Goal: Answer question/provide support: Share knowledge or assist other users

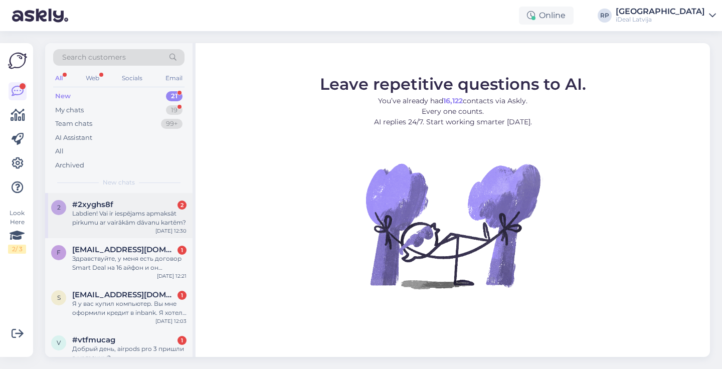
click at [152, 217] on div "Labdien! Vai ir iespējams apmaksāt pirkumu ar vairākām dāvanu kartēm?" at bounding box center [129, 218] width 114 height 18
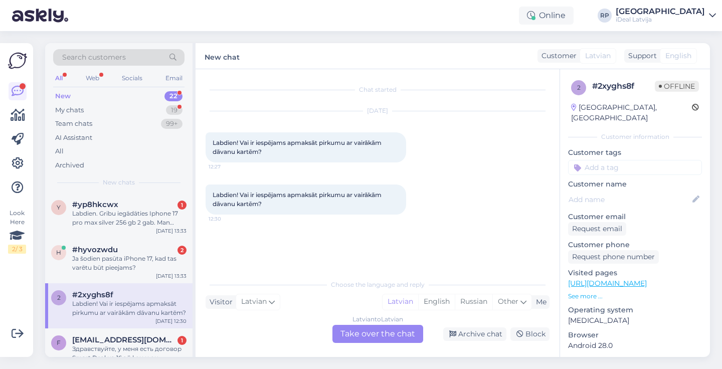
click at [356, 330] on div "Latvian to Latvian Take over the chat" at bounding box center [378, 334] width 91 height 18
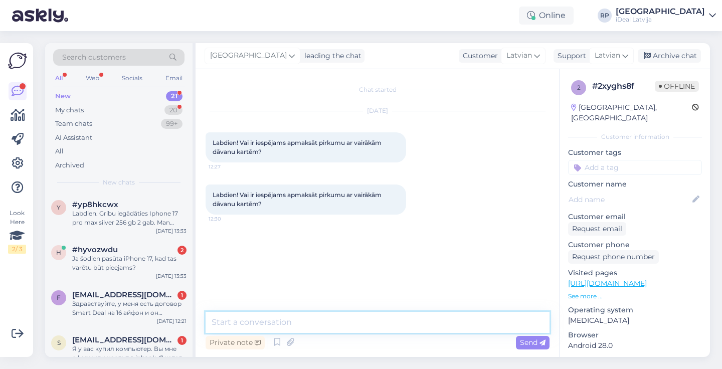
click at [361, 318] on textarea at bounding box center [378, 322] width 344 height 21
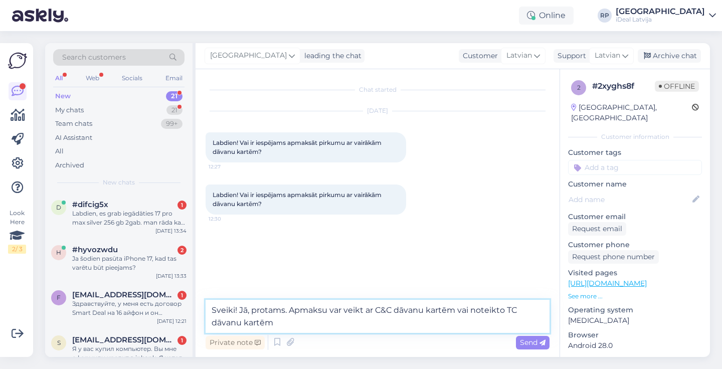
click at [472, 310] on textarea "Sveiki! Jā, protams. Apmaksu var veikt ar C&C dāvanu kartēm vai noteikto TC dāv…" at bounding box center [378, 316] width 344 height 33
type textarea "Sveiki! Jā, protams. Apmaksu var veikt ar C&C dāvanu kartēm vai ar noteikto TC …"
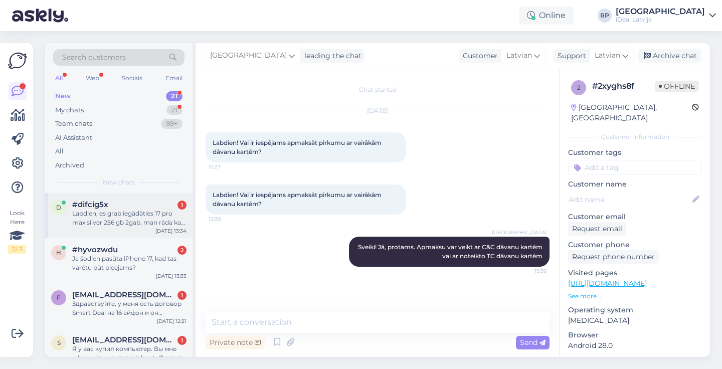
click at [156, 231] on div "d #difcig5x 1 Labdien, es grab iegādāties 17 pro max silver 256 gb 2gab. man rā…" at bounding box center [118, 215] width 147 height 45
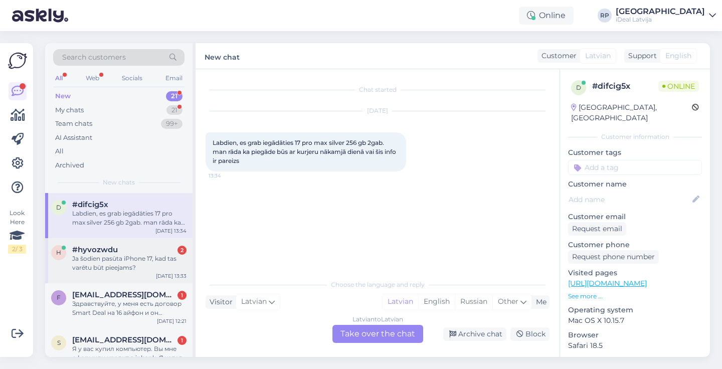
click at [159, 251] on div "#hyvozwdu 2" at bounding box center [129, 249] width 114 height 9
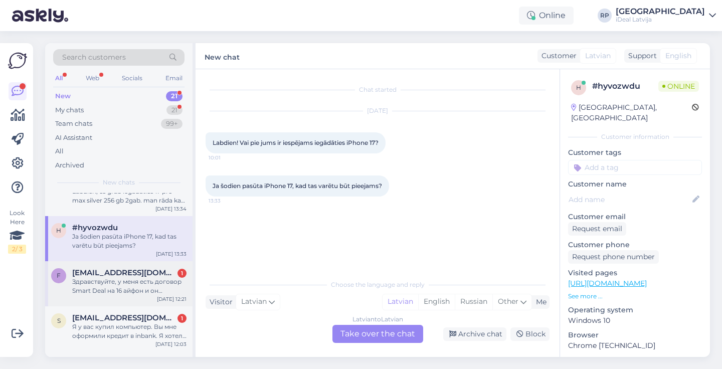
scroll to position [25, 0]
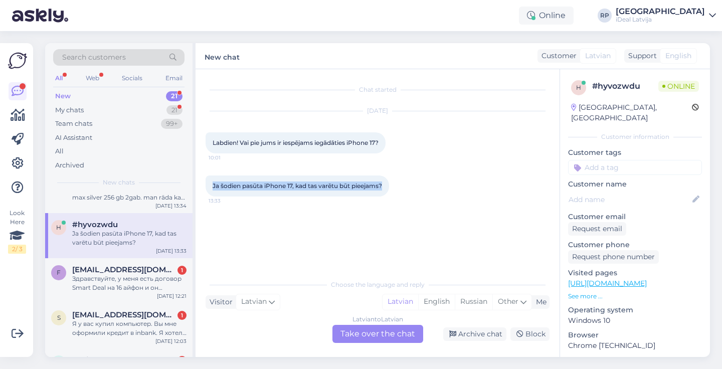
drag, startPoint x: 209, startPoint y: 182, endPoint x: 389, endPoint y: 202, distance: 180.7
click at [389, 202] on div "Ja šodien pasūta iPhone 17, kad tas varētu būt pieejams? 13:33" at bounding box center [378, 186] width 344 height 43
click at [344, 328] on div "Latvian to Latvian Take over the chat" at bounding box center [378, 334] width 91 height 18
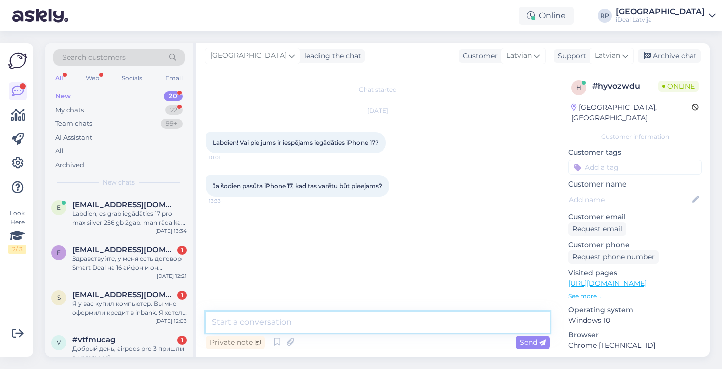
click at [348, 318] on textarea at bounding box center [378, 322] width 344 height 21
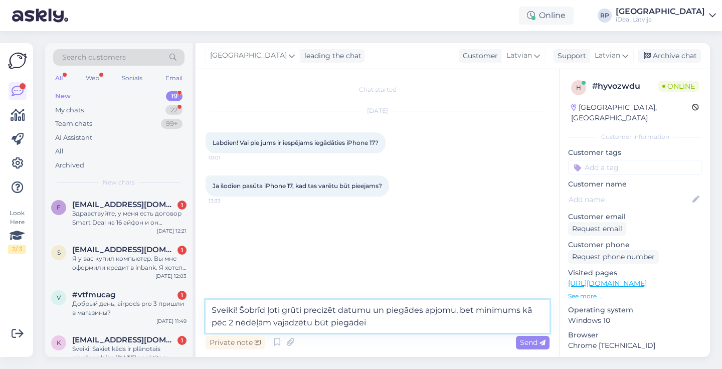
type textarea "Sveiki! Šobrīd ļoti grūti precizēt datumu un piegādes apjomu, bet minimums kā p…"
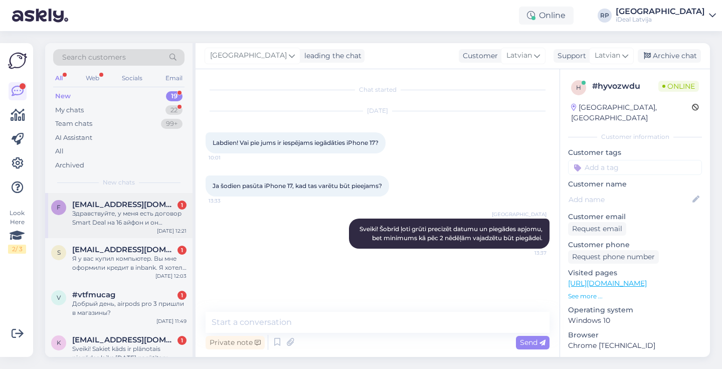
click at [147, 209] on div "Здравствуйте, у меня есть договор Smart Deal на 16 айфон и он подходит к концу.…" at bounding box center [129, 218] width 114 height 18
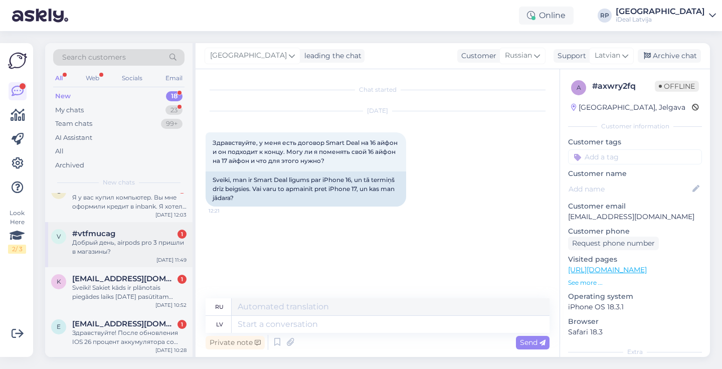
scroll to position [16, 0]
click at [131, 292] on div "Sveiki! Sakiet kāds ir plānotais piegādes laiks 17.09.2025 pasūtītam Iphone 17?" at bounding box center [129, 292] width 114 height 18
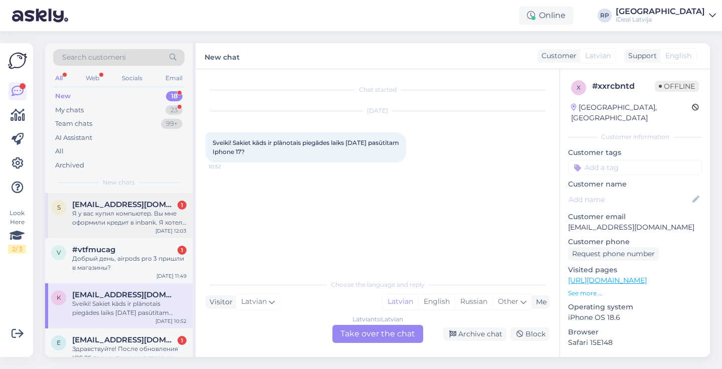
scroll to position [0, 0]
click at [168, 216] on div "Я у вас купил компьютер. Вы мне оформили кредит в inbank. Я хотел бы связаться …" at bounding box center [129, 218] width 114 height 18
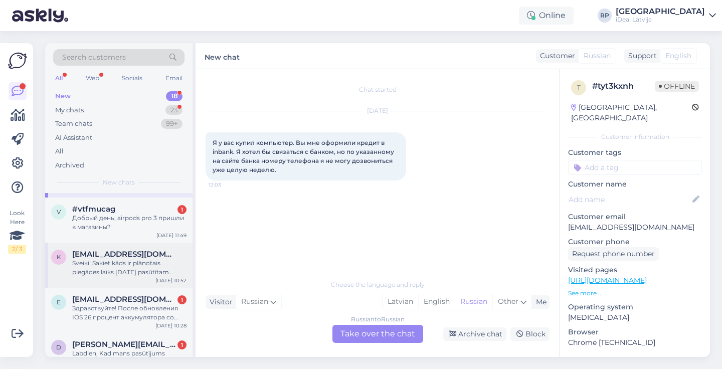
scroll to position [41, 0]
click at [169, 207] on div "#vtfmucag 1" at bounding box center [129, 208] width 114 height 9
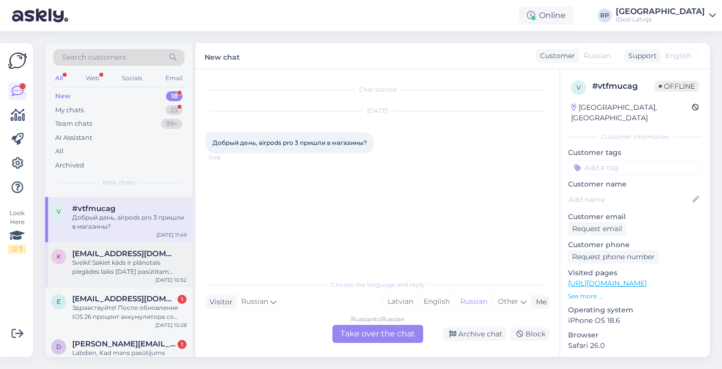
click at [170, 282] on div "Sep 23 10:52" at bounding box center [171, 280] width 31 height 8
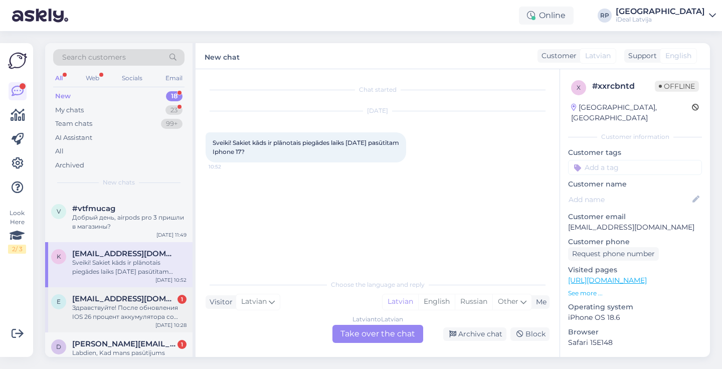
click at [166, 308] on div "Здравствуйте! После обновления IOS 26 процент аккумулятора со 100% упал до 96%,…" at bounding box center [129, 312] width 114 height 18
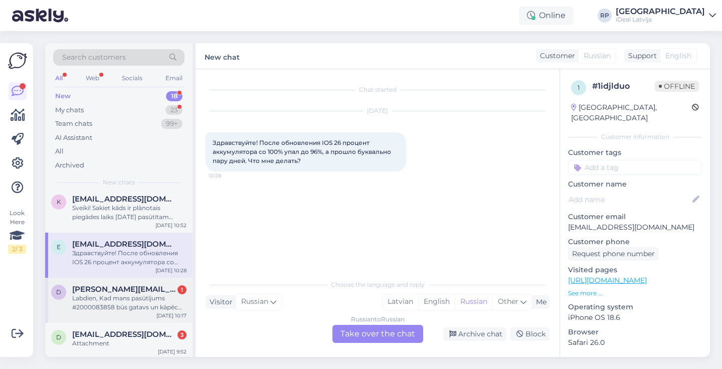
scroll to position [133, 0]
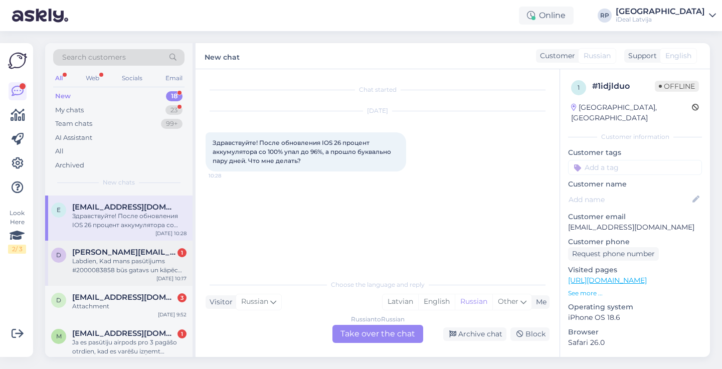
click at [163, 269] on div "Labdien, Kad mans pasūtījums #2000083858 būs gatavs un kāpēc man netika izsnieg…" at bounding box center [129, 266] width 114 height 18
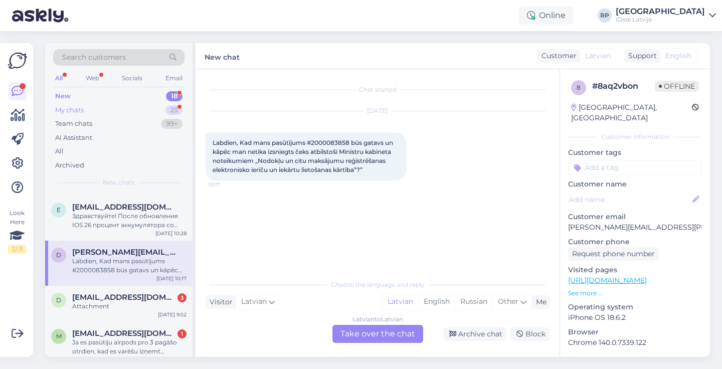
click at [163, 109] on div "My chats 23" at bounding box center [118, 110] width 131 height 14
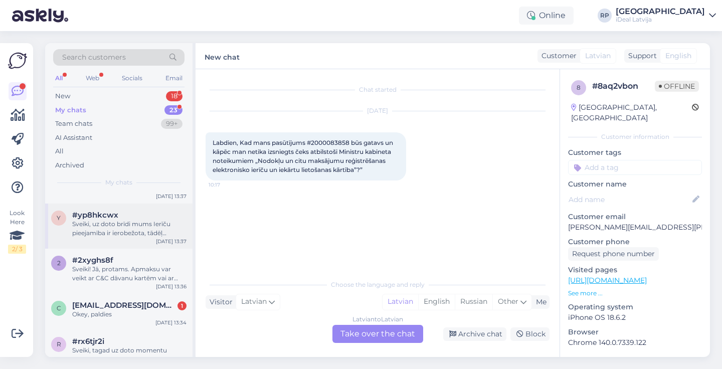
scroll to position [42, 0]
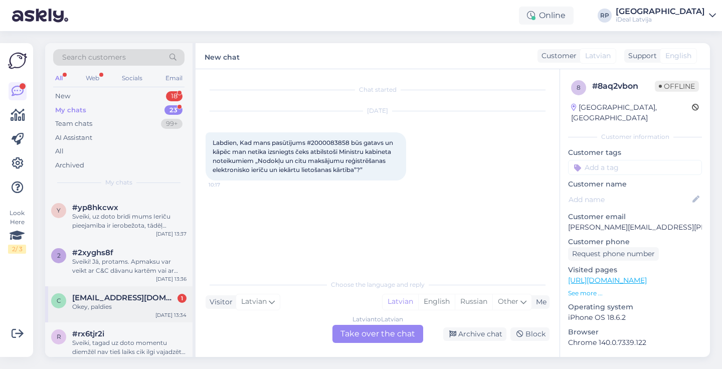
click at [157, 291] on div "c caune212@gmail.com 1 Okey, paldies Sep 23 13:34" at bounding box center [118, 304] width 147 height 36
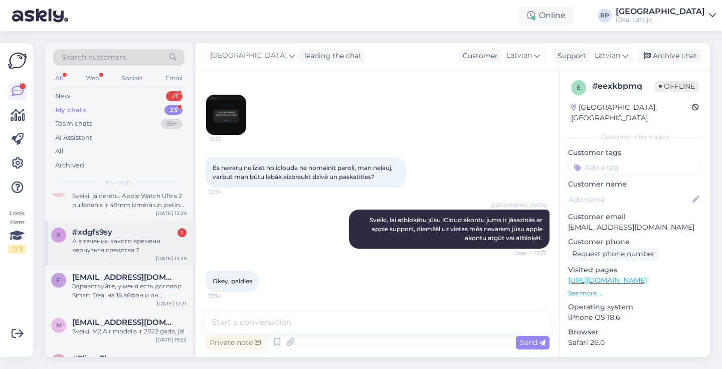
scroll to position [236, 0]
click at [147, 236] on div "А в течении какого времени вернуться средства ?" at bounding box center [129, 244] width 114 height 18
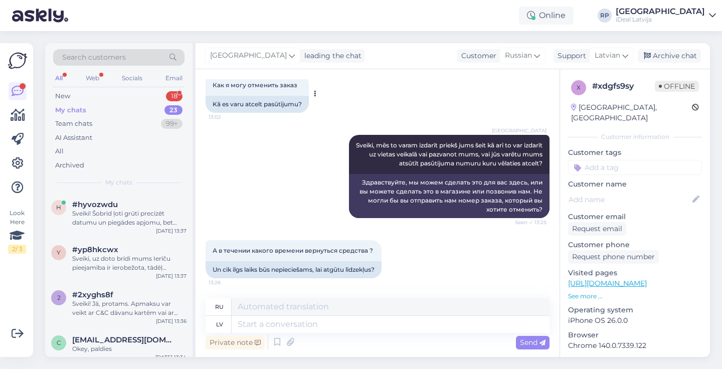
scroll to position [58, 0]
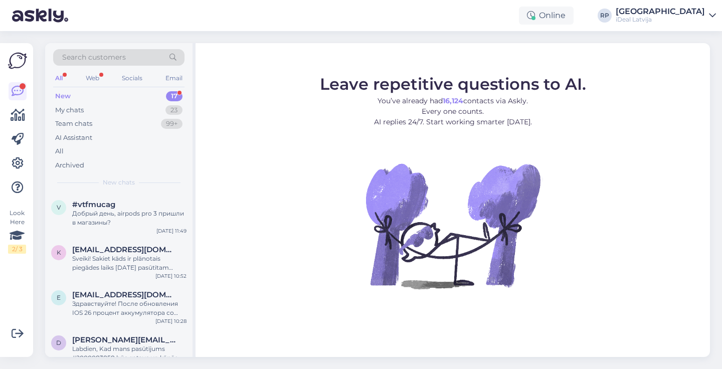
click at [163, 102] on div "New 17" at bounding box center [118, 96] width 131 height 14
click at [170, 93] on div "17" at bounding box center [174, 96] width 17 height 10
click at [155, 229] on div "v #vtfmucag Добрый день, airpods pro 3 пришли в магазины? Sep 23 11:49" at bounding box center [118, 215] width 147 height 45
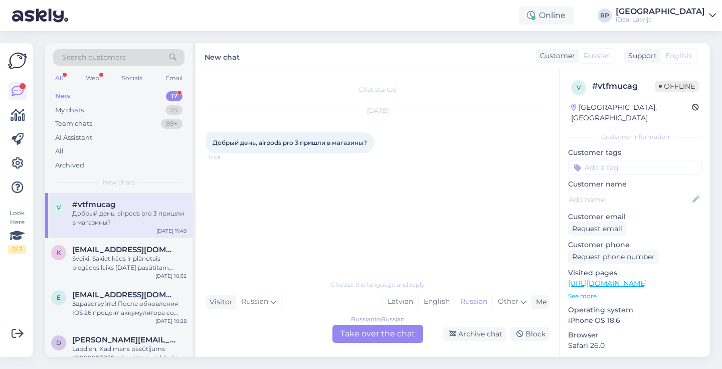
click at [306, 133] on div "Добрый день, airpods pro 3 пришли в магазины? 11:49" at bounding box center [290, 142] width 169 height 21
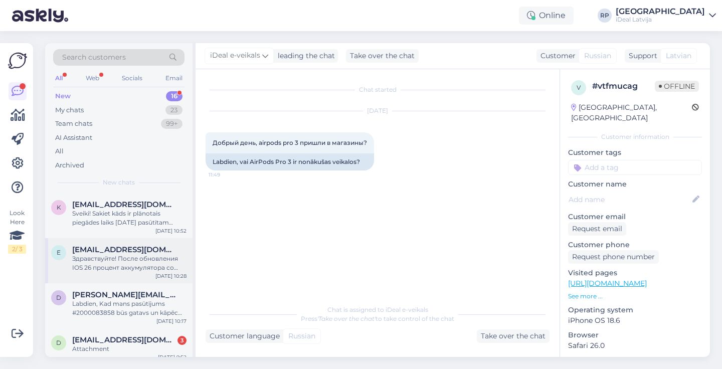
click at [149, 238] on div "e elinasprukte@gmail.com Здравствуйте! После обновления IOS 26 процент аккумуля…" at bounding box center [118, 260] width 147 height 45
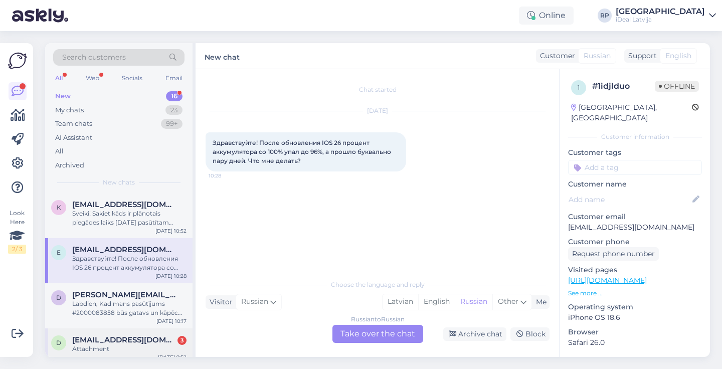
click at [150, 332] on div "d dimon@fulgura.lv 3 Attachment Sep 23 9:52" at bounding box center [118, 347] width 147 height 36
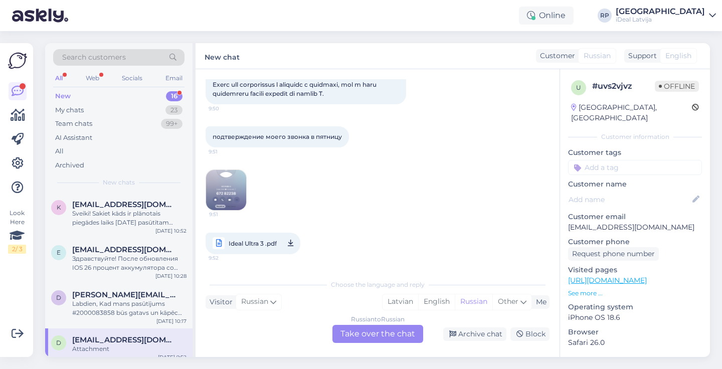
scroll to position [230, 0]
click at [225, 183] on img at bounding box center [226, 190] width 40 height 40
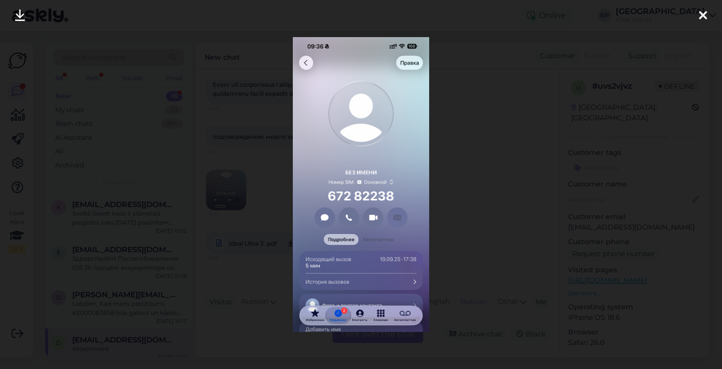
click at [695, 13] on div at bounding box center [703, 16] width 20 height 32
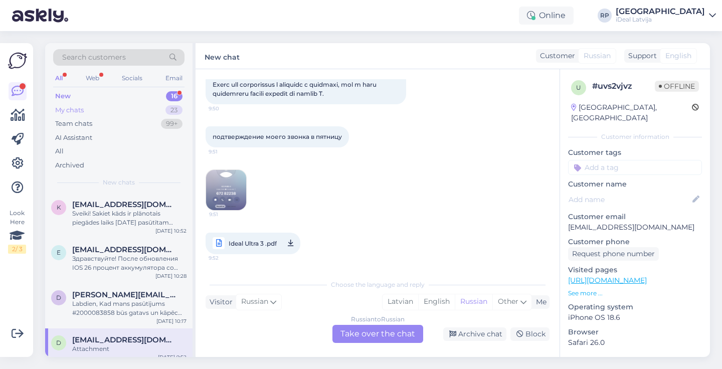
click at [146, 111] on div "My chats 23" at bounding box center [118, 110] width 131 height 14
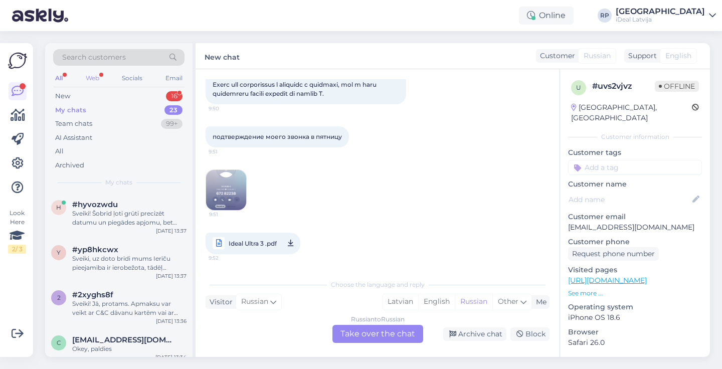
click at [96, 78] on div "Web" at bounding box center [93, 78] width 18 height 13
click at [119, 214] on div "Sveiki! Šobrīd ļoti grūti precizēt datumu un piegādes apjomu, bet minimums kā p…" at bounding box center [129, 218] width 114 height 18
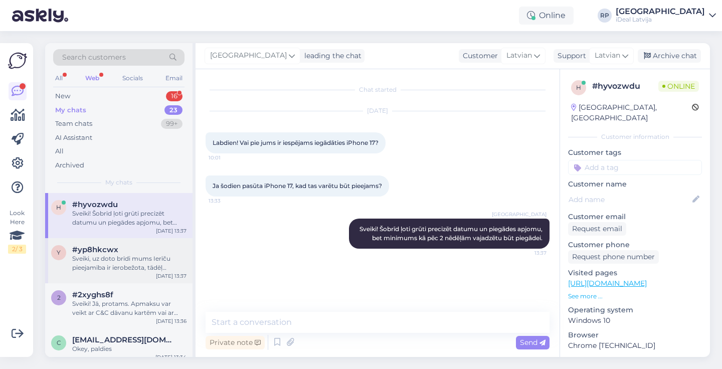
click at [122, 258] on div "Sveiki, uz doto brīdi mums Ierīču pieejamība ir ierobežota, tādēļ izsniegšana n…" at bounding box center [129, 263] width 114 height 18
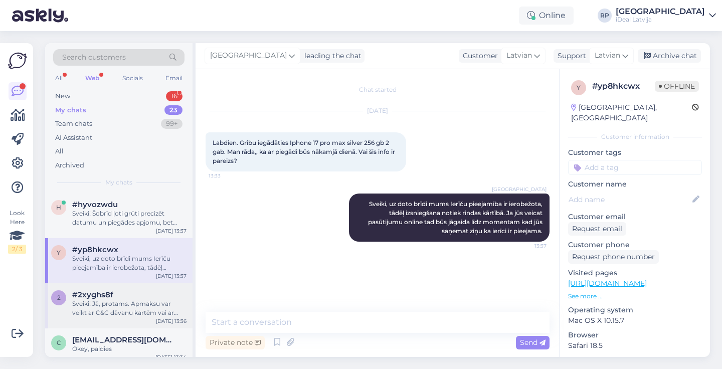
click at [122, 288] on div "2 #2xyghs8f Sveiki! Jā, protams. Apmaksu var veikt ar C&C dāvanu kartēm vai ar …" at bounding box center [118, 305] width 147 height 45
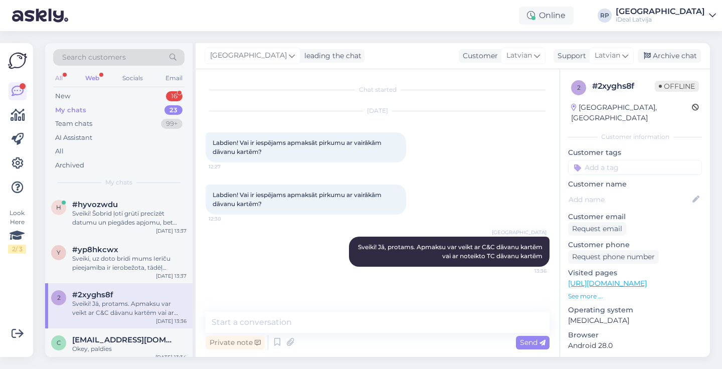
click at [64, 77] on div "All" at bounding box center [59, 78] width 12 height 13
click at [113, 78] on div "All Web Socials Email" at bounding box center [118, 80] width 131 height 16
click at [101, 78] on div "All Web Socials Email" at bounding box center [118, 80] width 131 height 16
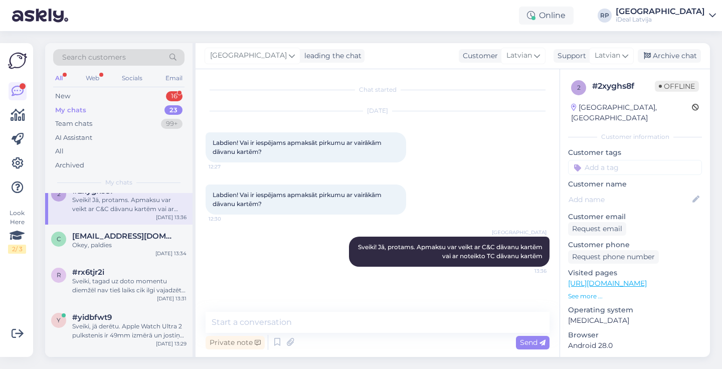
scroll to position [104, 0]
click at [136, 237] on span "caune212@gmail.com" at bounding box center [124, 236] width 104 height 9
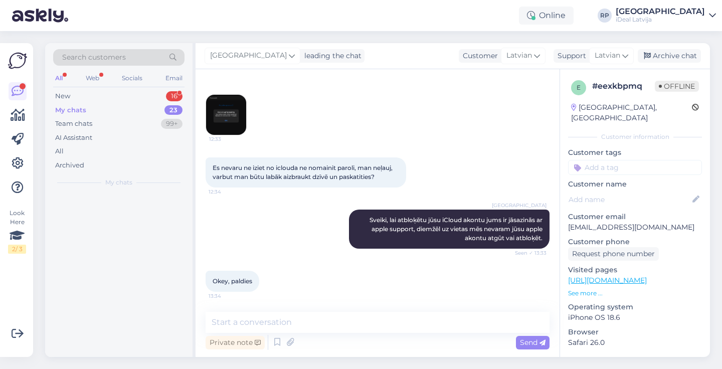
scroll to position [0, 0]
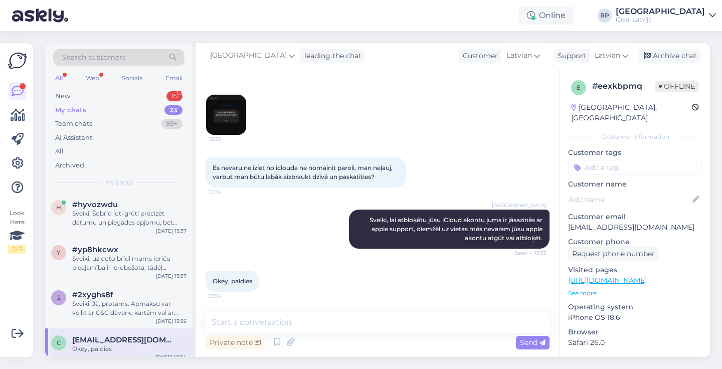
click at [65, 74] on div "All" at bounding box center [59, 78] width 12 height 13
click at [88, 201] on span "#hyvozwdu" at bounding box center [95, 204] width 46 height 9
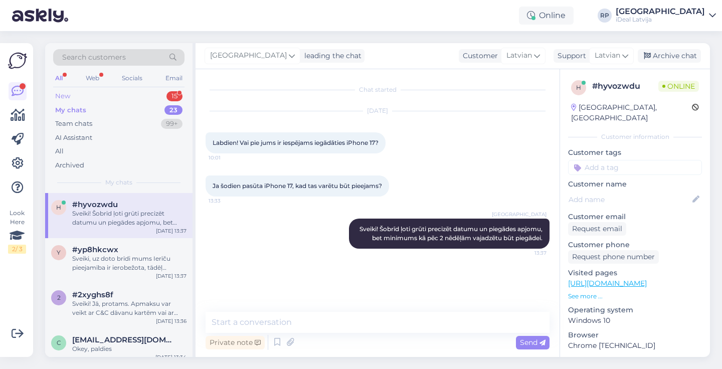
click at [118, 93] on div "New 15" at bounding box center [118, 96] width 131 height 14
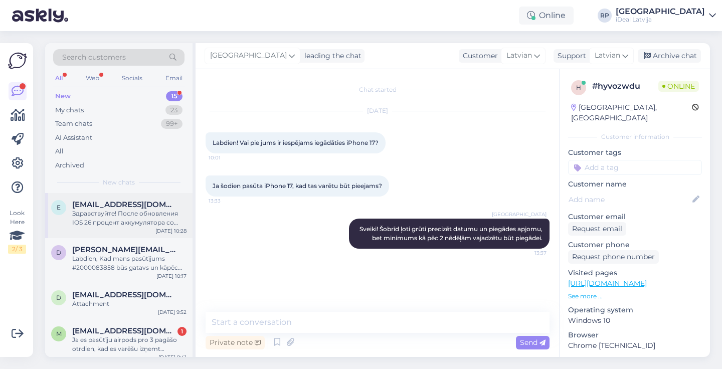
click at [106, 220] on div "Здравствуйте! После обновления IOS 26 процент аккумулятора со 100% упал до 96%,…" at bounding box center [129, 218] width 114 height 18
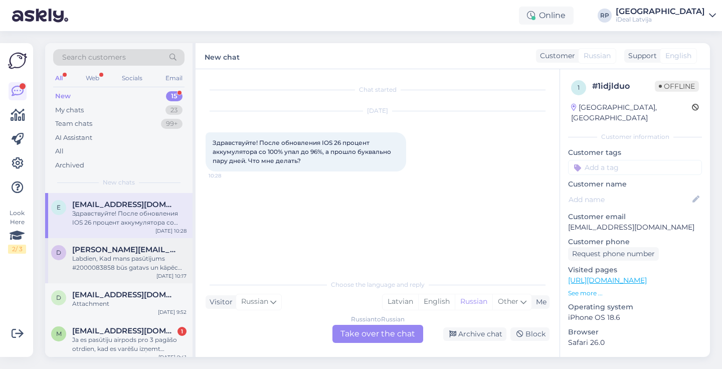
click at [157, 248] on span "dmitrijs.deineka@gmail.com" at bounding box center [124, 249] width 104 height 9
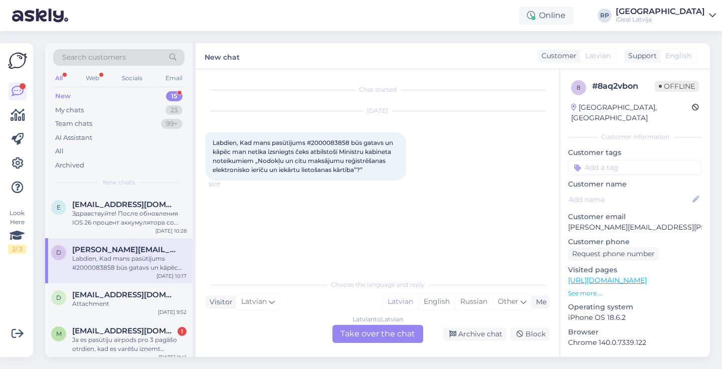
click at [320, 139] on span "Labdien, Kad mans pasūtījums #2000083858 būs gatavs un kāpēc man netika izsnieg…" at bounding box center [304, 156] width 182 height 35
copy span "2000083858"
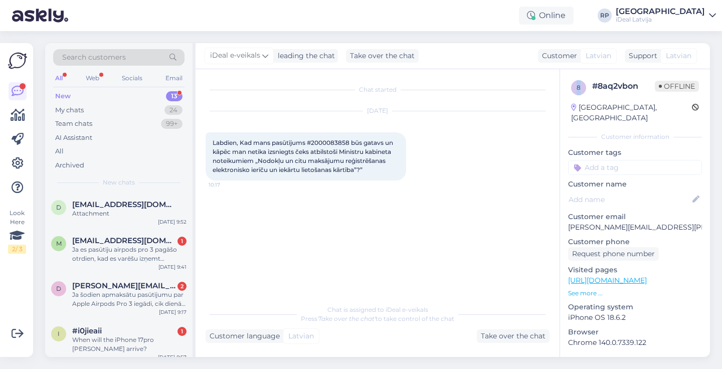
click at [387, 309] on span "Chat is assigned to iDeal e-veikals" at bounding box center [378, 310] width 101 height 8
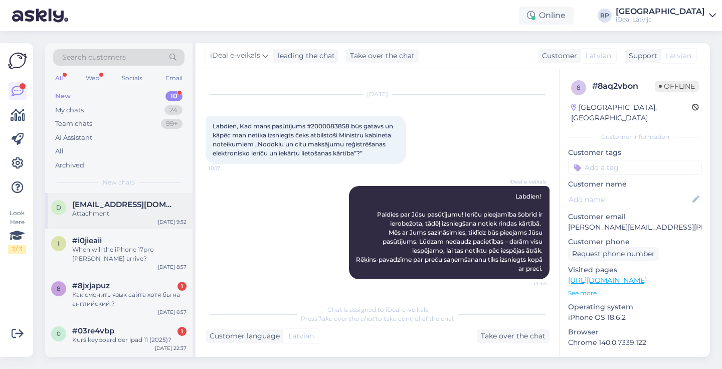
click at [160, 193] on div "d dimon@fulgura.lv Attachment Sep 23 9:52" at bounding box center [118, 211] width 147 height 36
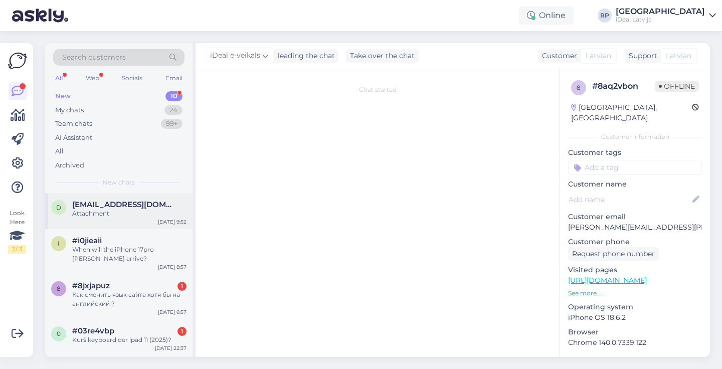
scroll to position [230, 0]
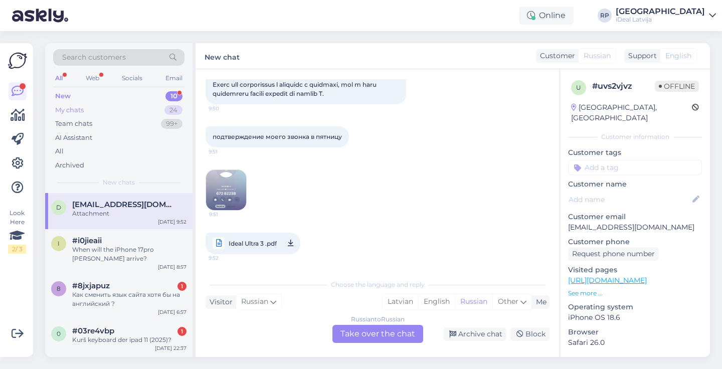
click at [85, 107] on div "My chats 24" at bounding box center [118, 110] width 131 height 14
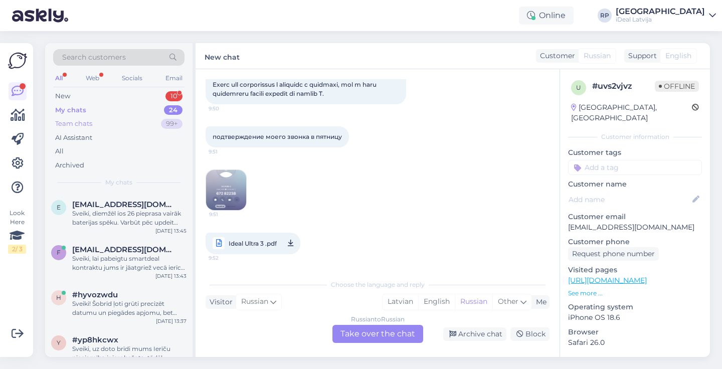
click at [100, 119] on div "Team chats 99+" at bounding box center [118, 124] width 131 height 14
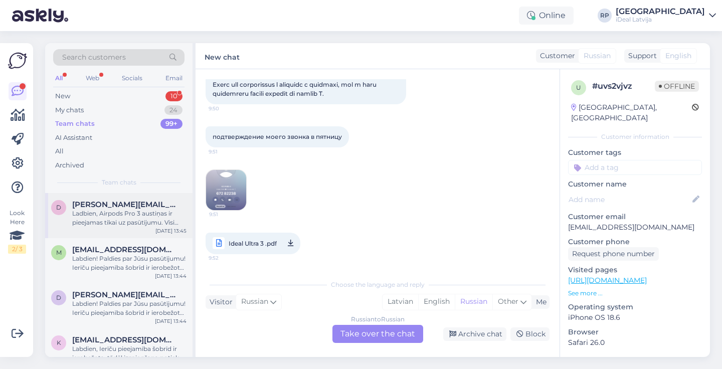
click at [112, 231] on div "d dagnissmits@inbox.lv Ladbien, Airpods Pro 3 austiņas ir pieejamas tikai uz pa…" at bounding box center [118, 215] width 147 height 45
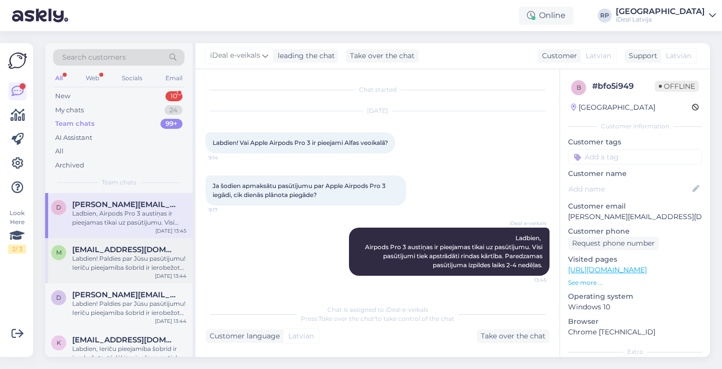
click at [119, 254] on div "Labdien! Paldies par Jūsu pasūtījumu! Ierīču pieejamība šobrīd ir ierobežota, t…" at bounding box center [129, 263] width 114 height 18
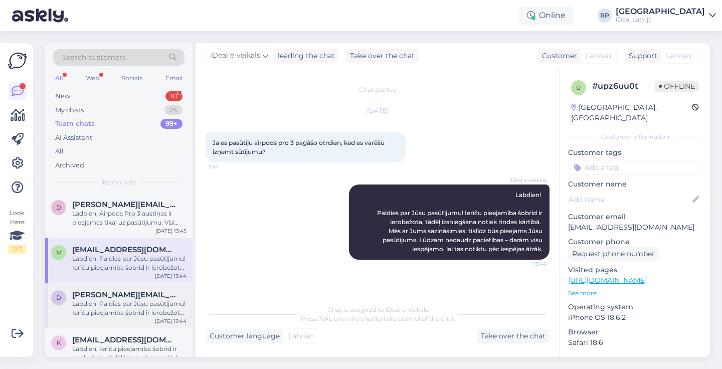
click at [137, 295] on span "dmitrijs.deineka@gmail.com" at bounding box center [124, 294] width 104 height 9
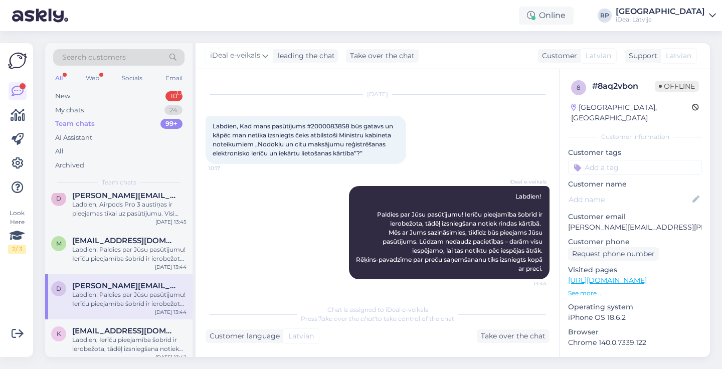
scroll to position [11, 0]
click at [129, 323] on div "k karolina.avota@gmail.com Labdien, Ierīču pieejamība šobrīd ir ierobežota, tād…" at bounding box center [118, 340] width 147 height 45
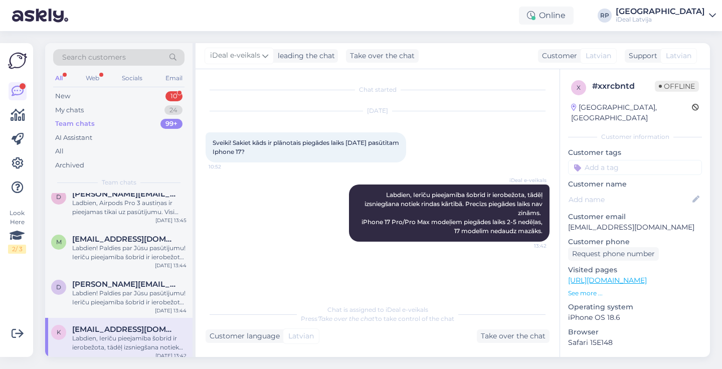
scroll to position [64, 0]
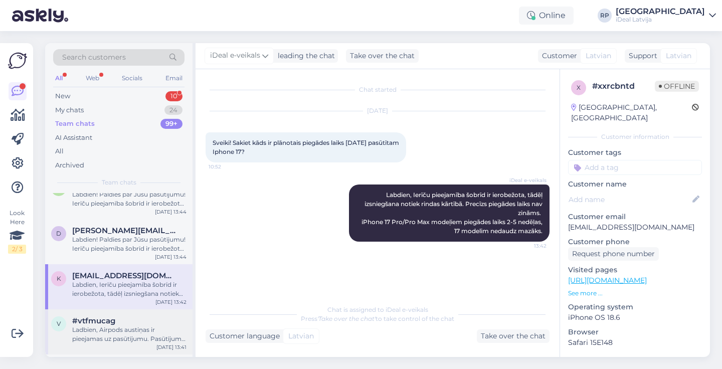
click at [129, 323] on div "#vtfmucag" at bounding box center [129, 321] width 114 height 9
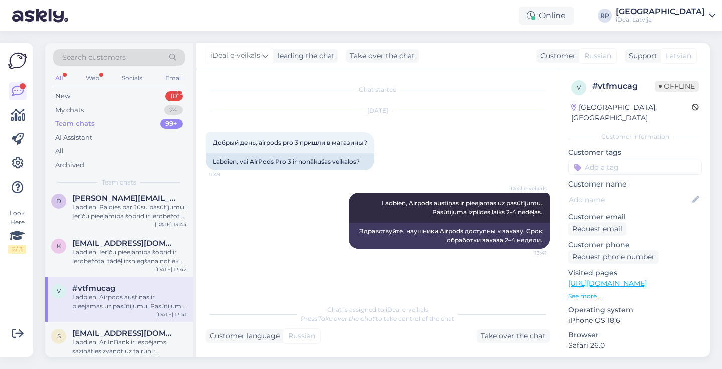
scroll to position [97, 0]
click at [131, 330] on div "sca@inbox.lv" at bounding box center [129, 333] width 114 height 9
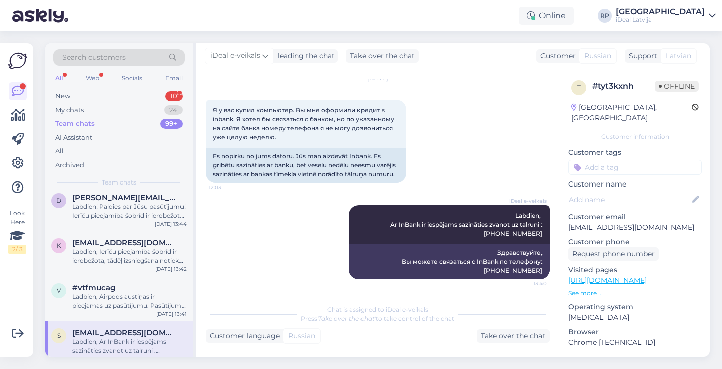
scroll to position [172, 0]
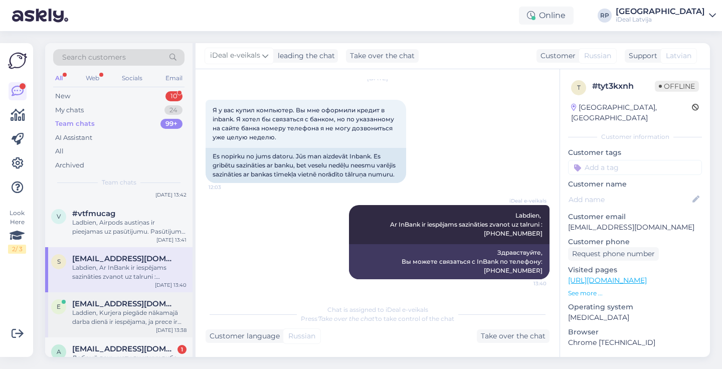
click at [139, 311] on div "Laddien, Kurjera piegāde nākamajā darba dienā ir iespējama, ja prece ir pieejam…" at bounding box center [129, 318] width 114 height 18
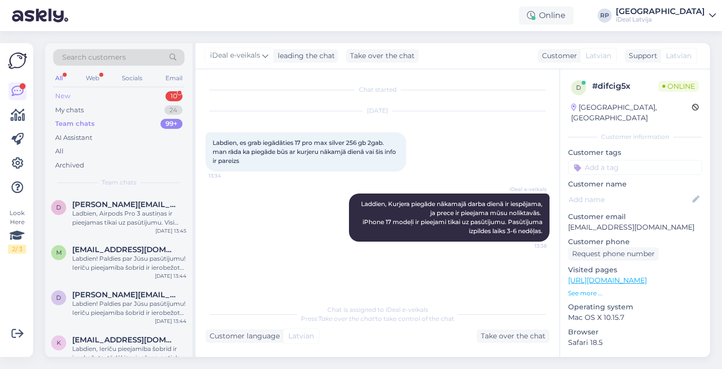
scroll to position [0, 0]
click at [105, 110] on div "My chats 24" at bounding box center [118, 110] width 131 height 14
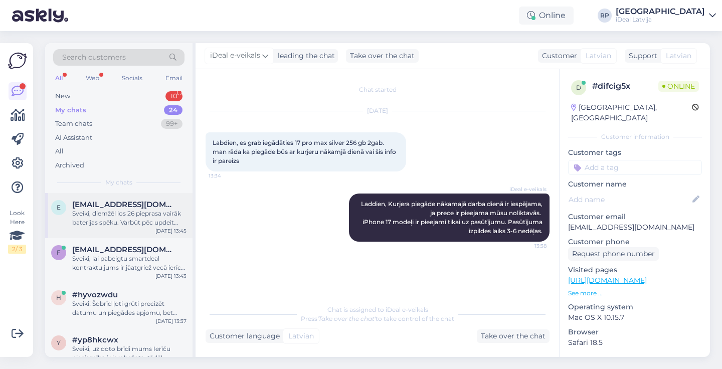
click at [122, 217] on div "Sveiki, diemžēl ios 26 pieprasa vairāk baterijas spēku. Varbūt pēc updeit telef…" at bounding box center [129, 218] width 114 height 18
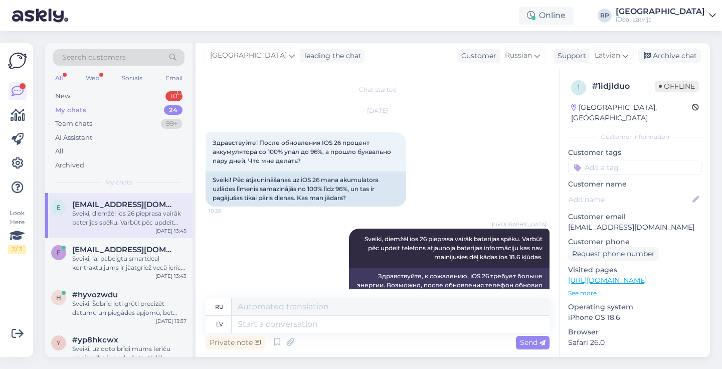
scroll to position [34, 0]
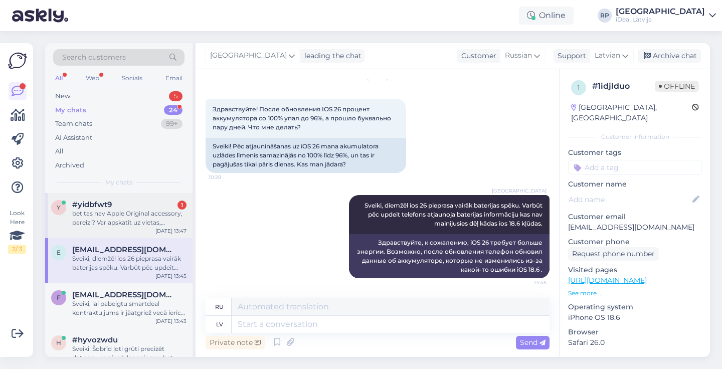
click at [141, 207] on div "#yidbfwt9 1" at bounding box center [129, 204] width 114 height 9
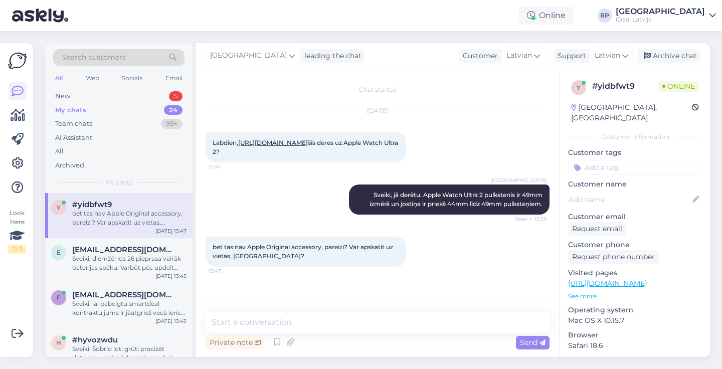
scroll to position [0, 0]
click at [166, 297] on div "forelana@inbox.lv" at bounding box center [129, 294] width 114 height 9
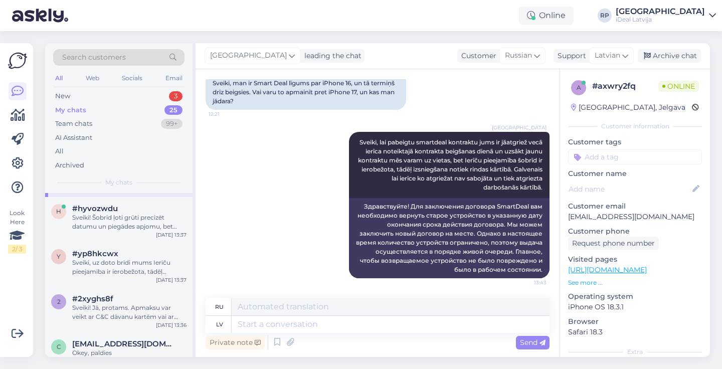
scroll to position [177, 0]
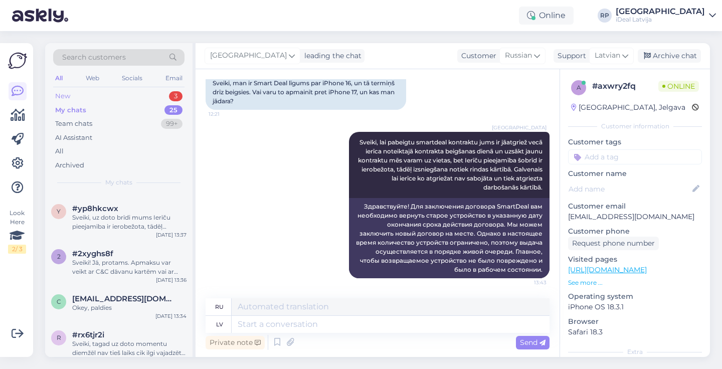
click at [118, 98] on div "New 3" at bounding box center [118, 96] width 131 height 14
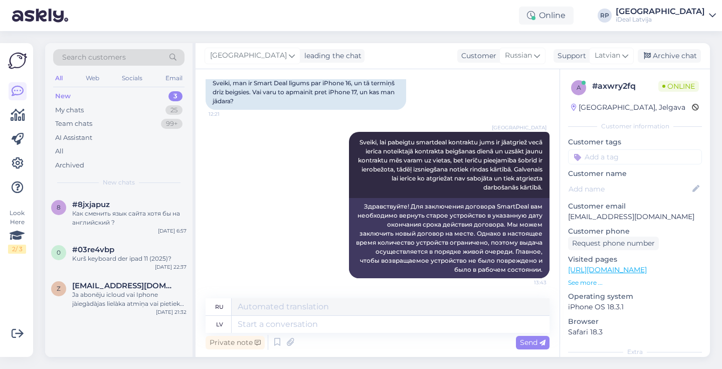
scroll to position [0, 0]
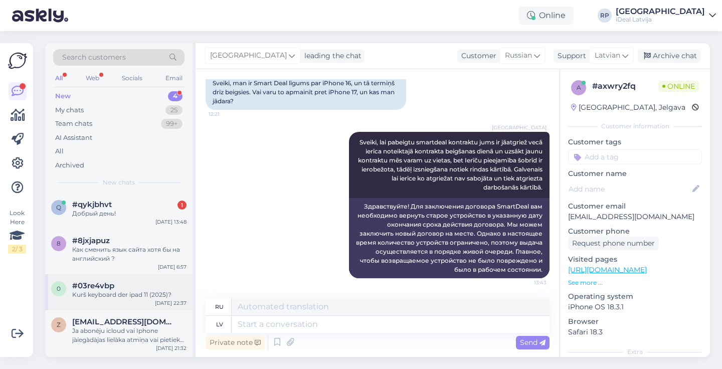
click at [123, 288] on div "#03re4vbp" at bounding box center [129, 285] width 114 height 9
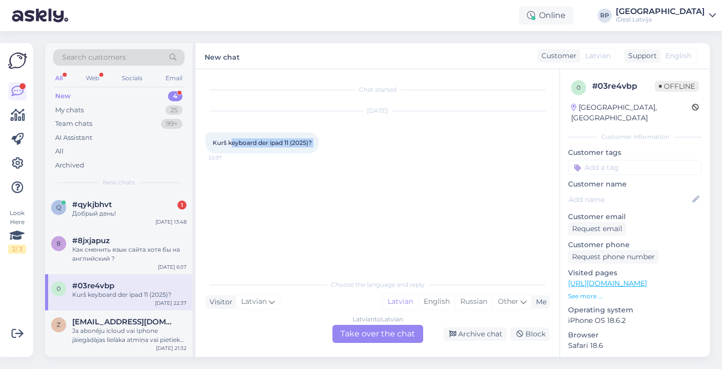
drag, startPoint x: 230, startPoint y: 142, endPoint x: 328, endPoint y: 143, distance: 97.8
click at [319, 143] on div "Kurš keyboard der ipad 11 (2025)? 22:37" at bounding box center [262, 142] width 113 height 21
click at [383, 326] on div "Latvian to Latvian Take over the chat" at bounding box center [378, 334] width 91 height 18
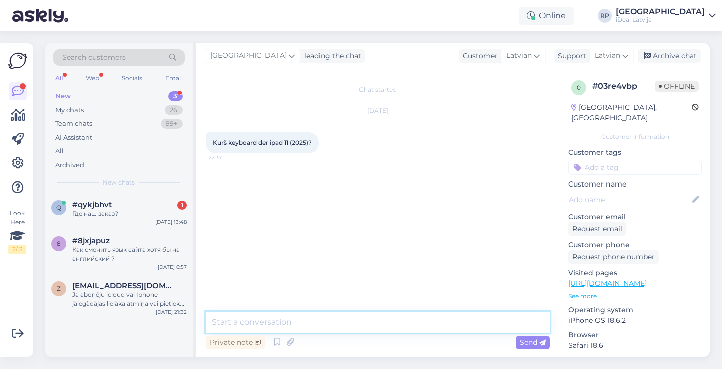
click at [274, 327] on textarea at bounding box center [378, 322] width 344 height 21
paste textarea "https://www.shop.cec.lv/apple-ipad-10-9-magic-keyboard-folio-int-l-english-mqdp…"
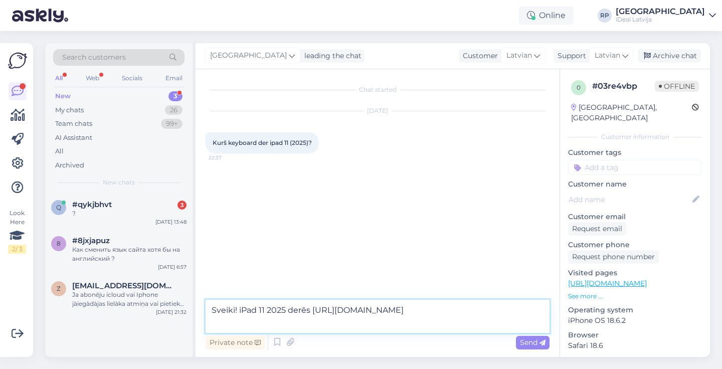
click at [312, 308] on textarea "Sveiki! iPad 11 2025 derēs https://www.shop.cec.lv/apple-ipad-10-9-magic-keyboa…" at bounding box center [378, 316] width 344 height 33
click at [311, 308] on textarea "Sveiki! iPad 11 2025 derēs - https://www.shop.cec.lv/apple-ipad-10-9-magic-keyb…" at bounding box center [378, 316] width 344 height 33
type textarea "Sveiki! iPad 11 2025 derēs šis keyboard - https://www.shop.cec.lv/apple-ipad-10…"
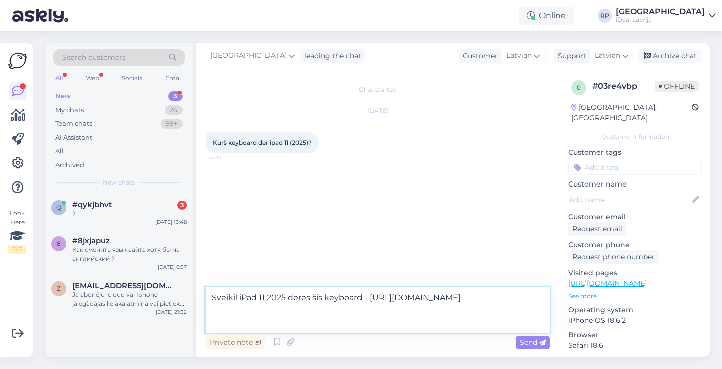
click at [350, 330] on textarea "Sveiki! iPad 11 2025 derēs šis keyboard - https://www.shop.cec.lv/apple-ipad-10…" at bounding box center [378, 310] width 344 height 46
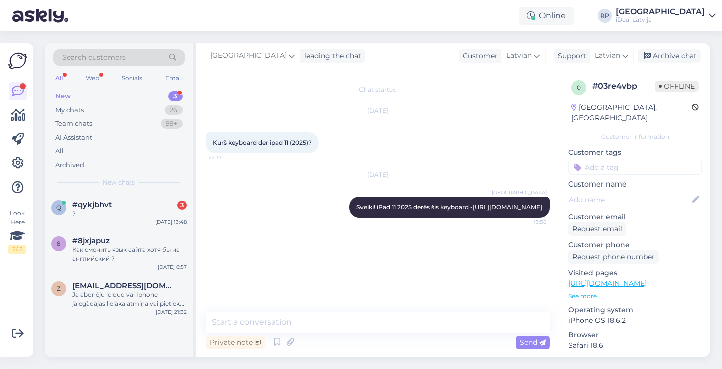
click at [144, 189] on div "Search customers All Web Socials Email New 3 My chats 26 Team chats 99+ AI Assi…" at bounding box center [118, 118] width 147 height 150
click at [136, 202] on div "#qykjbhvt 3" at bounding box center [129, 204] width 114 height 9
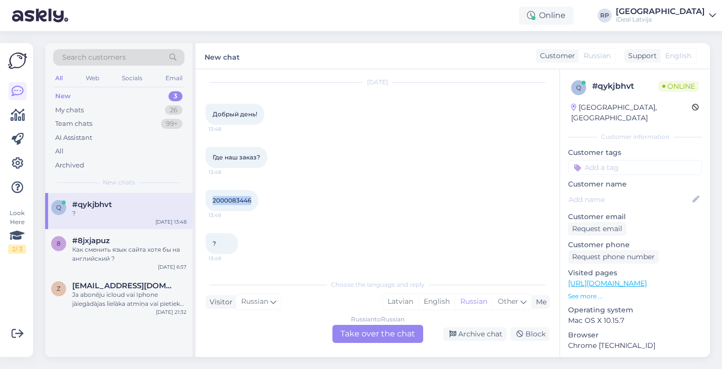
drag, startPoint x: 212, startPoint y: 197, endPoint x: 250, endPoint y: 197, distance: 38.6
click at [250, 197] on div "2000083446 13:49" at bounding box center [232, 200] width 53 height 21
copy span "2000083446"
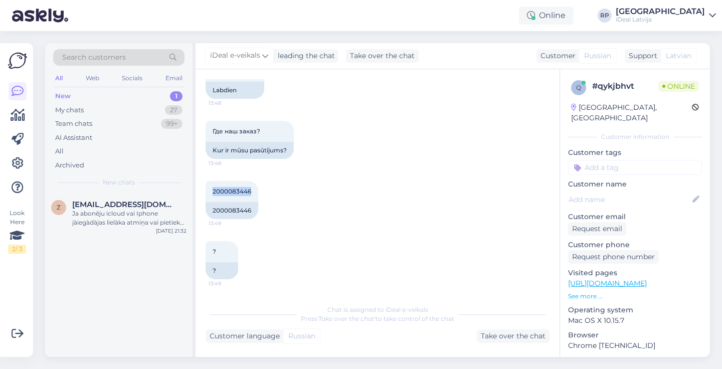
scroll to position [72, 0]
click at [95, 215] on div "Ja abonēju icloud vai Iphone jàiegàdàjas lielàka atmiņa vai pietiek ar mazàko. …" at bounding box center [129, 218] width 114 height 18
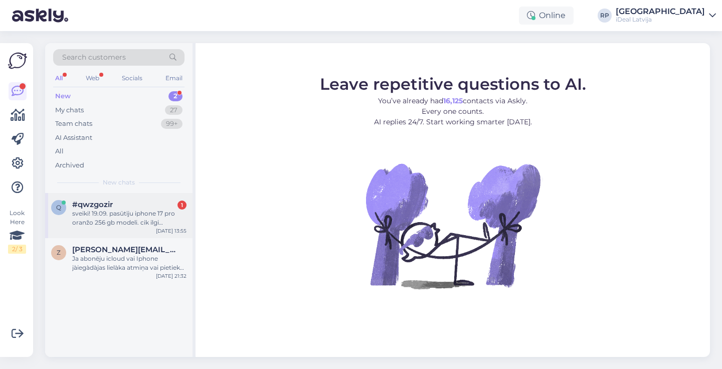
click at [156, 216] on div "sveiki! 19.09. pasūtīju iphone 17 pro oranžo 256 gb modeli. cik ilgi (aptuveni)…" at bounding box center [129, 218] width 114 height 18
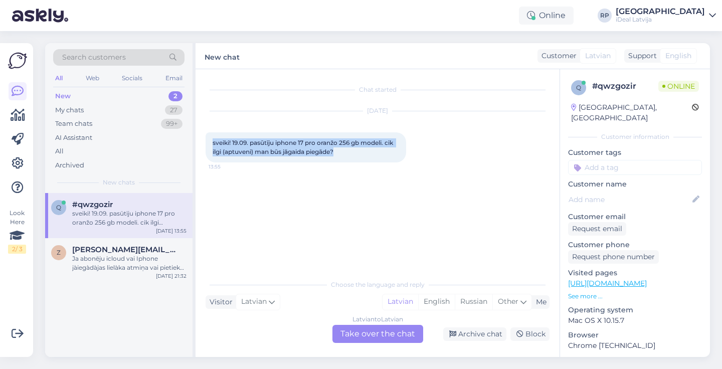
drag, startPoint x: 209, startPoint y: 137, endPoint x: 336, endPoint y: 166, distance: 130.6
click at [336, 166] on div "[DATE] sveiki! 19.09. pasūtīju iphone 17 pro oranžo 256 gb modeli. cik ilgi (ap…" at bounding box center [378, 136] width 344 height 73
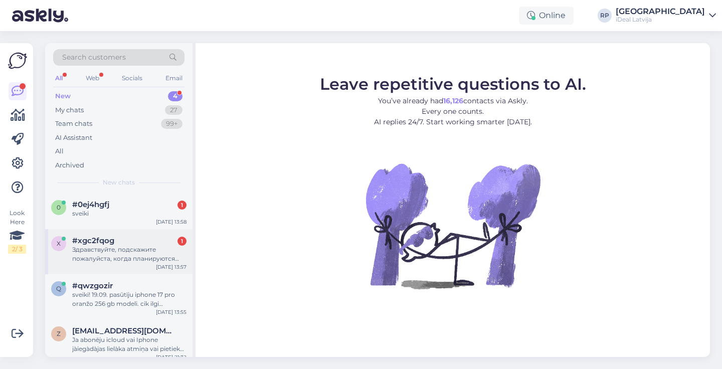
click at [158, 263] on div "Sep 23 13:57" at bounding box center [171, 267] width 31 height 8
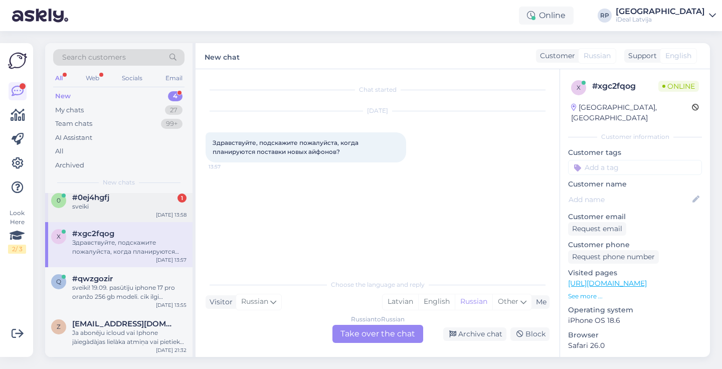
scroll to position [6, 0]
click at [132, 205] on div "sveiki" at bounding box center [129, 207] width 114 height 9
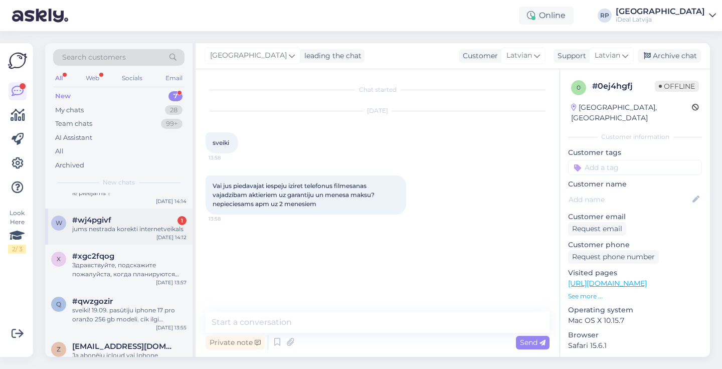
scroll to position [121, 0]
click at [166, 227] on div "jums nestrada korekti internetveikals" at bounding box center [129, 228] width 114 height 9
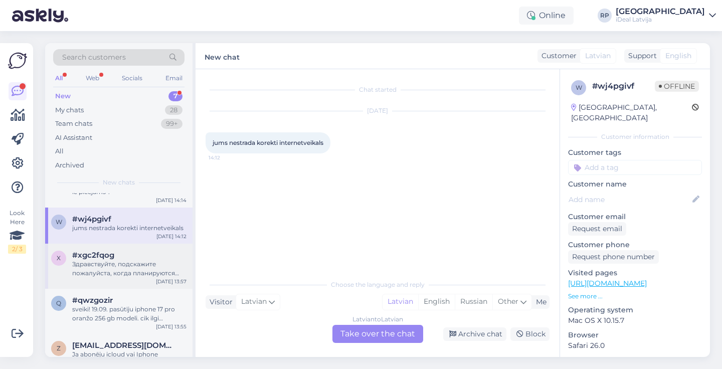
click at [145, 256] on div "#xgc2fqog" at bounding box center [129, 255] width 114 height 9
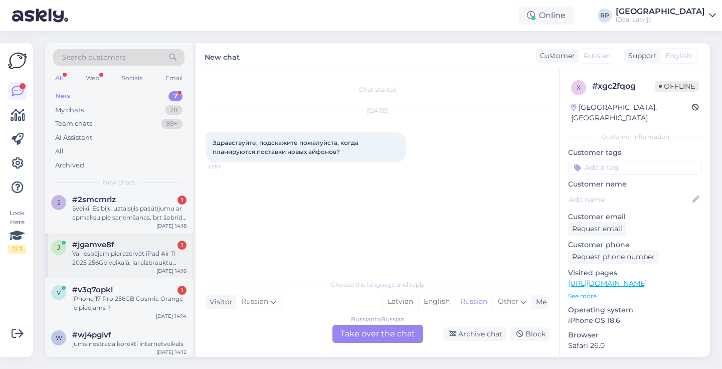
scroll to position [6, 0]
click at [113, 251] on div "Vai iespējam pierezervēt iPad Air 11 2025 256Gb veikalā, lai aizbrauktu pakaļ" at bounding box center [129, 257] width 114 height 18
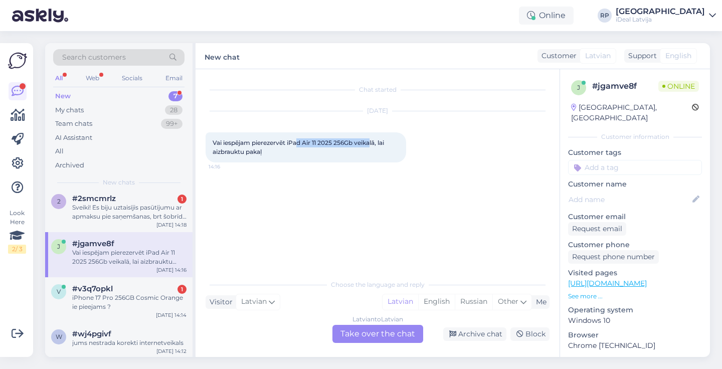
drag, startPoint x: 297, startPoint y: 140, endPoint x: 372, endPoint y: 139, distance: 74.8
click at [372, 139] on span "Vai iespējam pierezervēt iPad Air 11 2025 256Gb veikalā, lai aizbrauktu pakaļ" at bounding box center [299, 147] width 173 height 17
click at [370, 333] on div "Latvian to Latvian Take over the chat" at bounding box center [378, 334] width 91 height 18
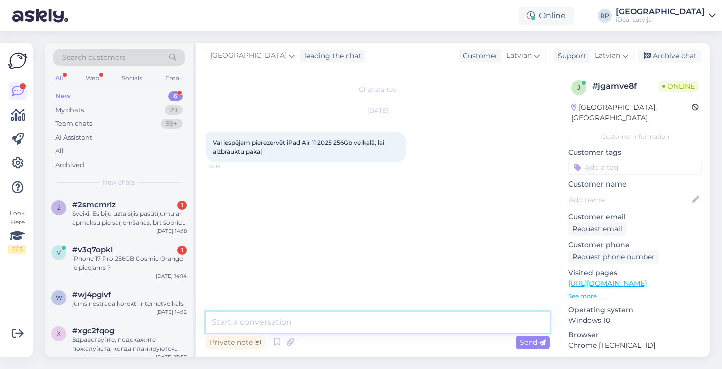
click at [248, 328] on textarea at bounding box center [378, 322] width 344 height 21
drag, startPoint x: 314, startPoint y: 322, endPoint x: 204, endPoint y: 322, distance: 109.9
click at [204, 322] on div "Chat started Sep 23 2025 Vai iespējam pierezervēt iPad Air 11 2025 256Gb veikal…" at bounding box center [378, 213] width 364 height 288
click at [333, 330] on textarea "Kada krāsa Jums interese" at bounding box center [378, 322] width 344 height 21
drag, startPoint x: 325, startPoint y: 321, endPoint x: 187, endPoint y: 316, distance: 137.6
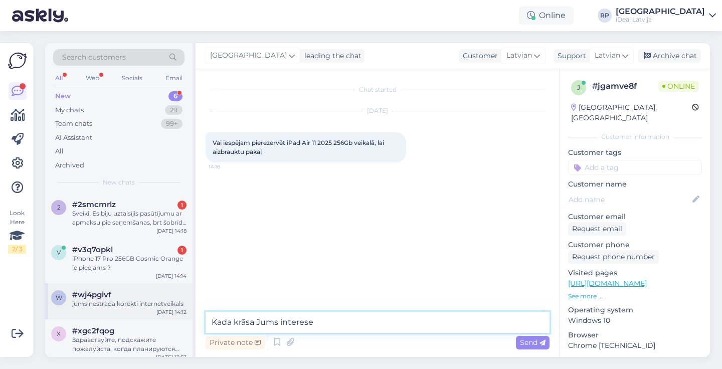
click at [187, 316] on div "Search customers All Web Socials Email New 6 My chats 29 Team chats 99+ AI Assi…" at bounding box center [377, 200] width 665 height 314
paste textarea "Kāda krāsa Jūs interesē?"
type textarea "Labdien! Kāda krāsa Jūs interesē?"
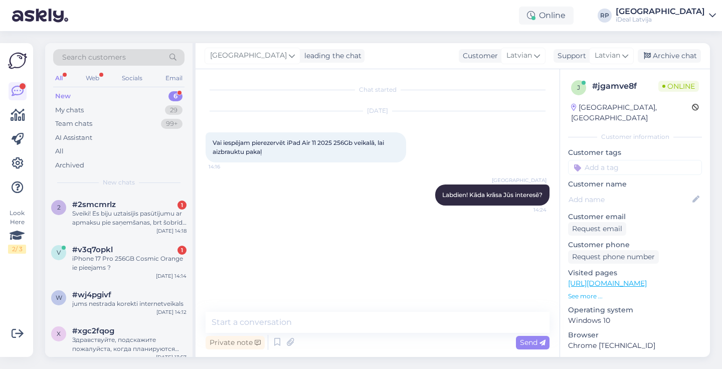
click at [588, 279] on link "[URL][DOMAIN_NAME]" at bounding box center [607, 283] width 79 height 9
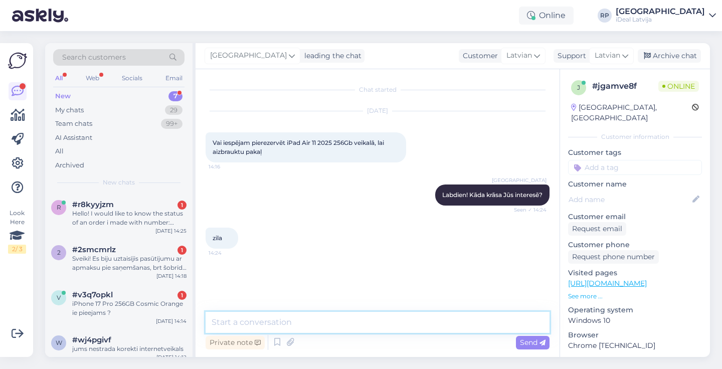
click at [229, 326] on textarea at bounding box center [378, 322] width 344 height 21
type textarea "ar Wifi vai Wifi un cellular?"
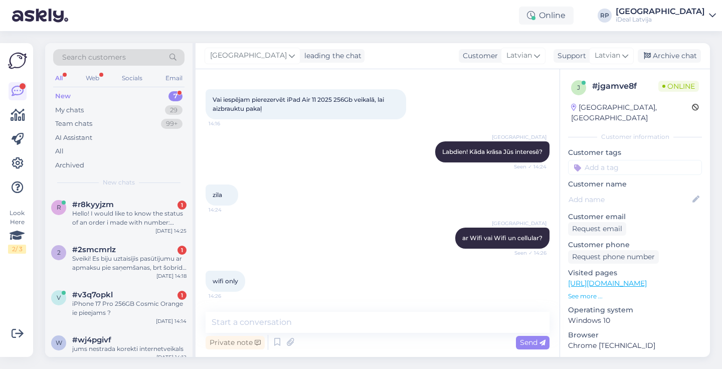
scroll to position [43, 0]
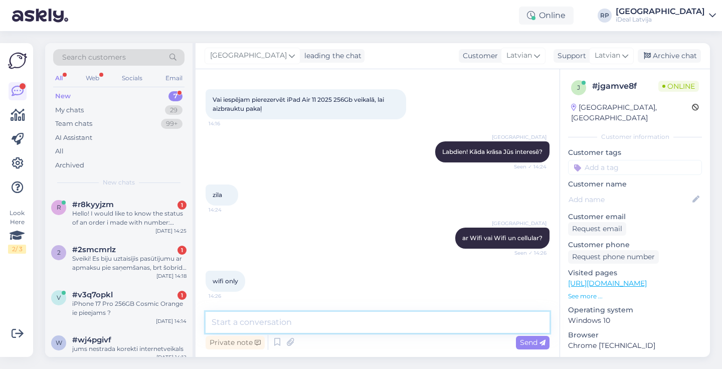
click at [240, 318] on textarea at bounding box center [378, 322] width 344 height 21
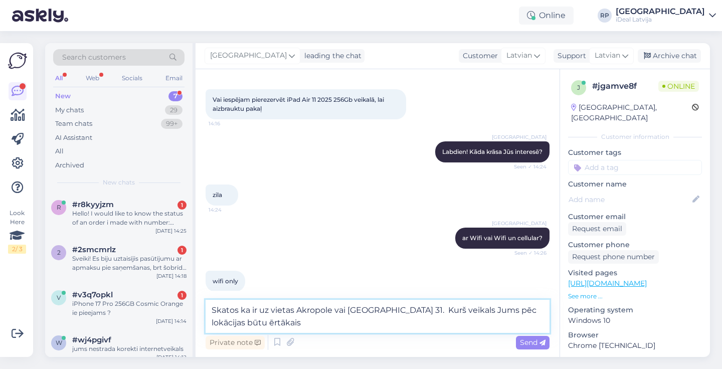
click at [332, 308] on textarea "Skatos ka ir uz vietas Akropole vai Brivibas 31. Kurš veikals Jums pēc lokācija…" at bounding box center [378, 316] width 344 height 33
click at [334, 326] on textarea "Skatos ka ir uz vietas Akropole Rīga vai Brivibas 31. Kurš veikals Jums pēc lok…" at bounding box center [378, 316] width 344 height 33
type textarea "Skatos ka ir uz vietas Akropole Rīga vai Brivibas 31. Kurš veikals Jums pēc lok…"
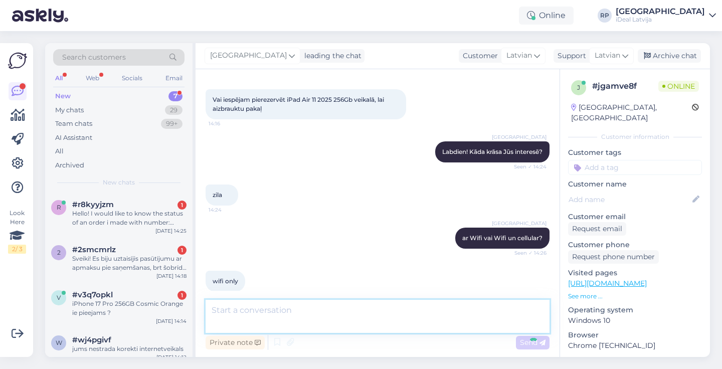
scroll to position [95, 0]
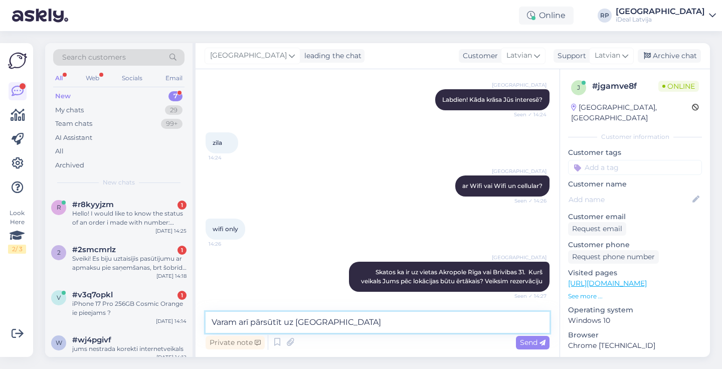
type textarea "Varam arī pārsūtīt uz Rīga Plaza C&C"
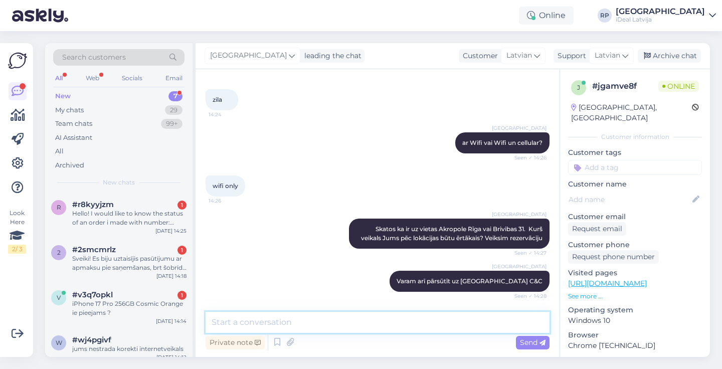
scroll to position [182, 0]
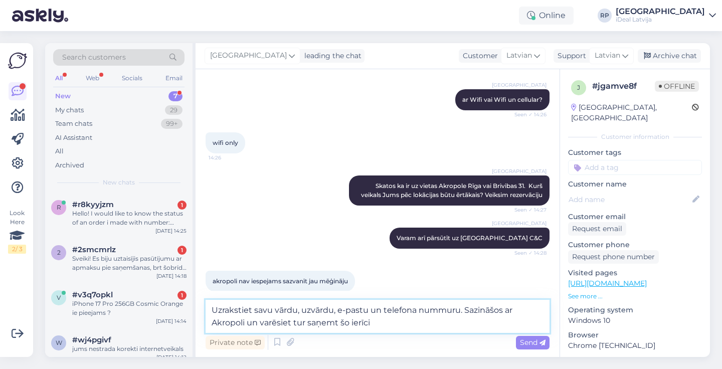
click at [435, 303] on textarea "Uzrakstiet savu vārdu, uzvārdu, e-pastu un telefona nummuru. Sazināšos ar Akrop…" at bounding box center [378, 316] width 344 height 33
click at [442, 310] on textarea "Uzrakstiet savu vārdu, uzvārdu, e-pastu un telefona nummuru. Sazināšos ar Akrop…" at bounding box center [378, 316] width 344 height 33
type textarea "Uzrakstiet savu vārdu, uzvārdu, e-pastu un telefona numuru. Sazināšos ar Akropo…"
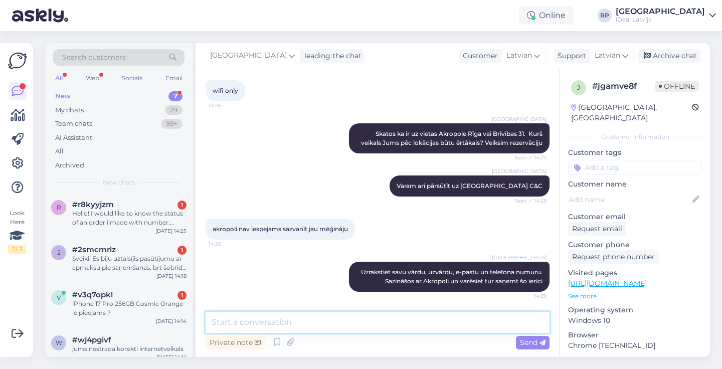
scroll to position [234, 0]
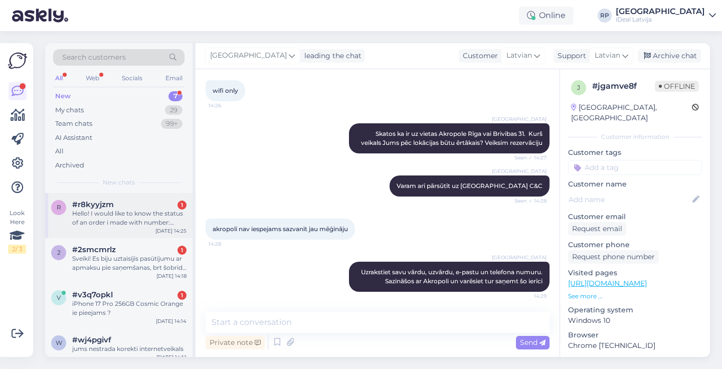
click at [147, 207] on div "#r8kyyjzm 1" at bounding box center [129, 204] width 114 height 9
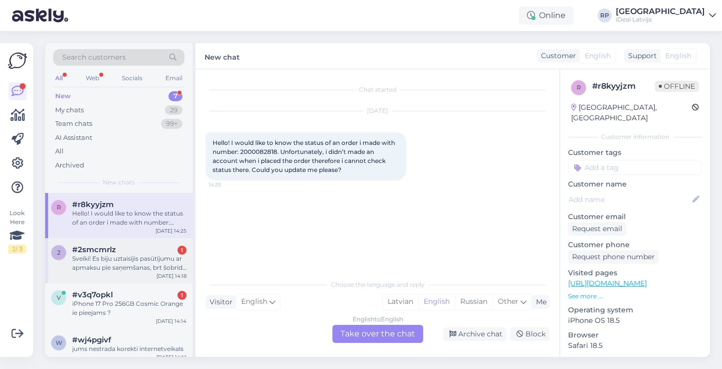
click at [152, 258] on div "Sveiki! Es biju uztaisījis pasūtījumu ar apmaksu pie saņemšanas, brt šobrīd man…" at bounding box center [129, 263] width 114 height 18
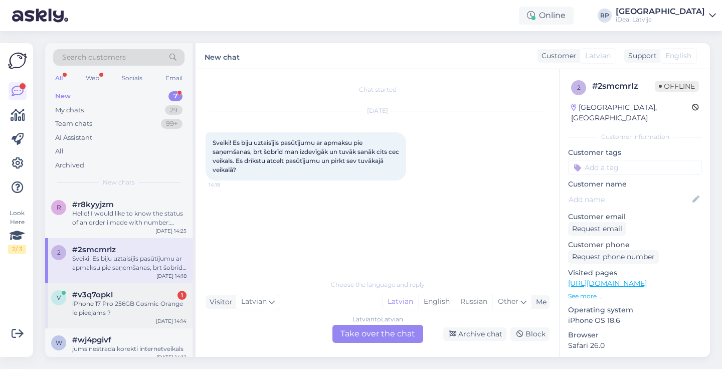
click at [174, 295] on div "#v3q7opkl 1" at bounding box center [129, 294] width 114 height 9
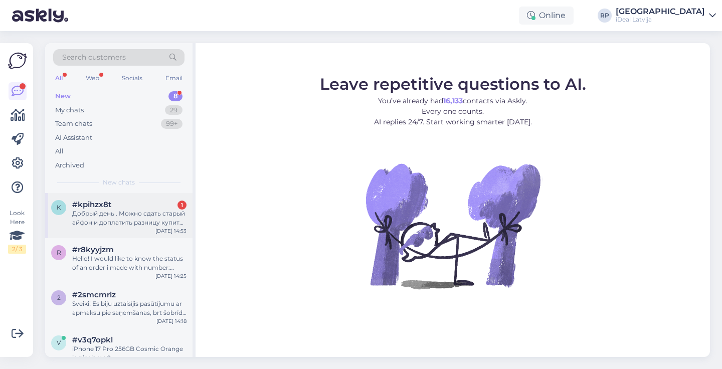
click at [145, 215] on div "Добрый день . Можно сдать старый айфон и доплатить разницу купить новый" at bounding box center [129, 218] width 114 height 18
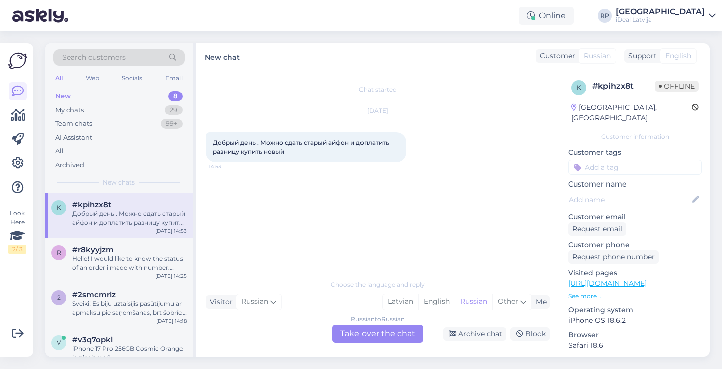
click at [349, 338] on div "Russian to Russian Take over the chat" at bounding box center [378, 334] width 91 height 18
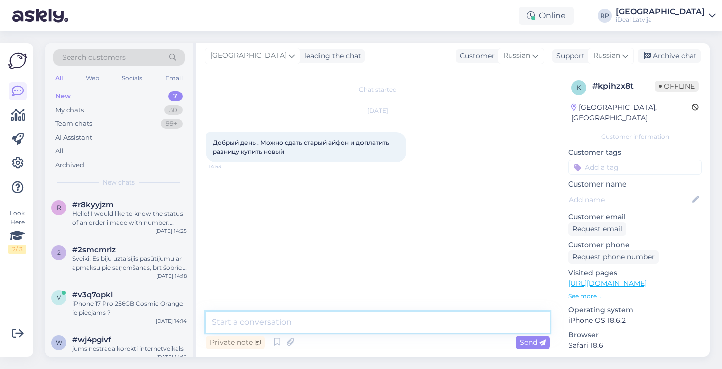
click at [255, 319] on textarea at bounding box center [378, 322] width 344 height 21
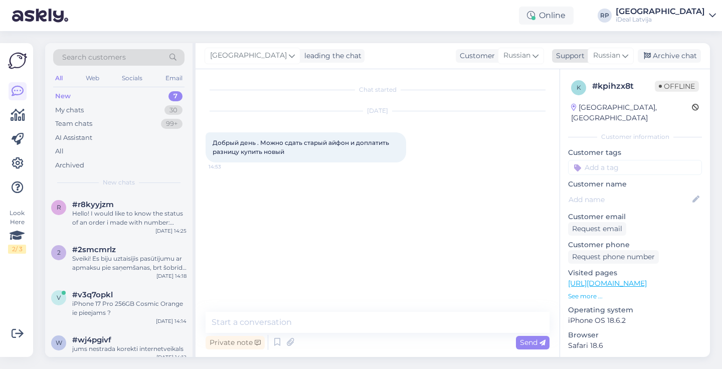
click at [618, 55] on span "Russian" at bounding box center [606, 55] width 27 height 11
type input "lat"
click at [585, 100] on link "Latvian" at bounding box center [593, 100] width 110 height 16
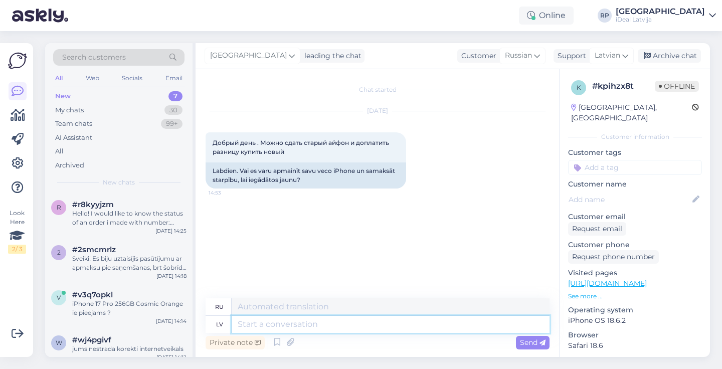
click at [264, 328] on textarea at bounding box center [391, 324] width 318 height 17
type textarea "Sveiki!"
type textarea "Привет!"
click at [277, 321] on textarea "Sveiki!" at bounding box center [391, 324] width 318 height 17
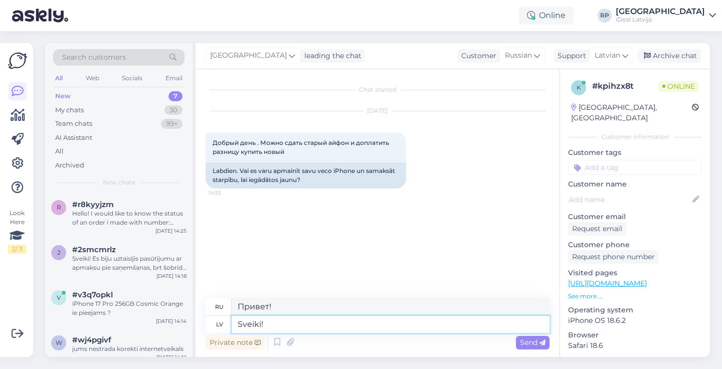
click at [277, 321] on textarea "Sveiki!" at bounding box center [391, 324] width 318 height 17
type textarea "Laba d"
type textarea "Хороший"
type textarea "Laba diena!"
type textarea "Добрый день!"
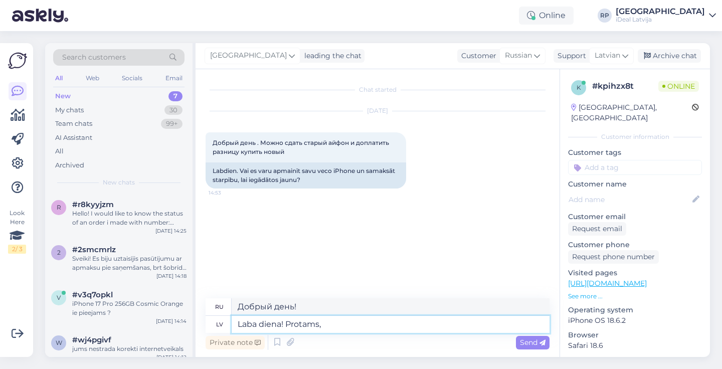
type textarea "Laba diena! Protams, k"
type textarea "Добрый день! Конечно,"
type textarea "Laba diena! Protams, ka"
type textarea "Добрый день! Конечно!"
type textarea "Laba diena! Protams, ka var"
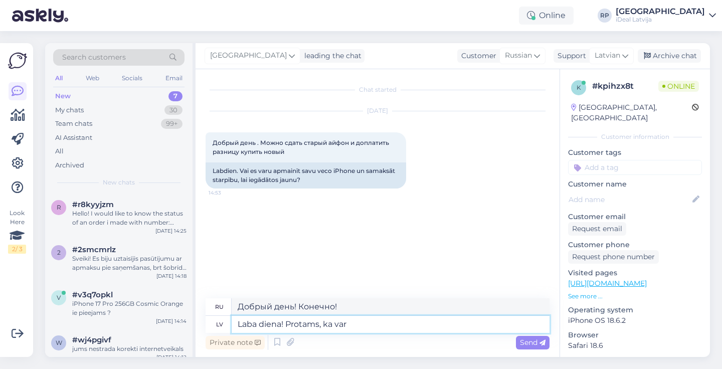
type textarea "Добрый день! Конечно, можно."
type textarea "Laba diena! Protams, ka var,"
type textarea "Добрый день! Конечно, можете."
type textarea "Laba diena! Protams, ka var, Mēs"
type textarea "Добрый день! Конечно, можете. Мы"
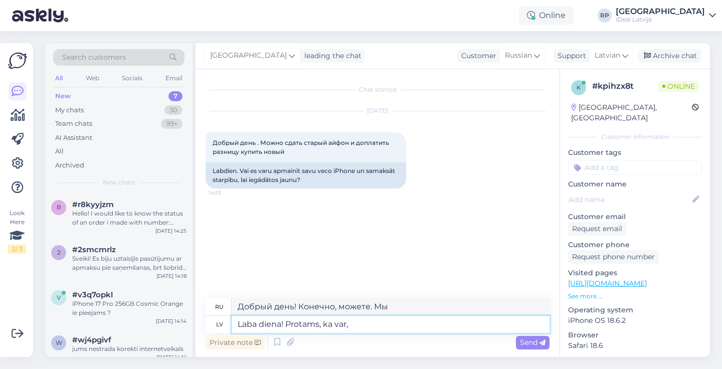
type textarea "Laba diena! Protams, ka var,"
type textarea "Добрый день! Конечно, можете."
type textarea "Laba diena! Protams, ka var, mēs p"
type textarea "Добрый день! Конечно, можете, мы"
type textarea "Laba diena! Protams, ka var, mēs piedāvājam"
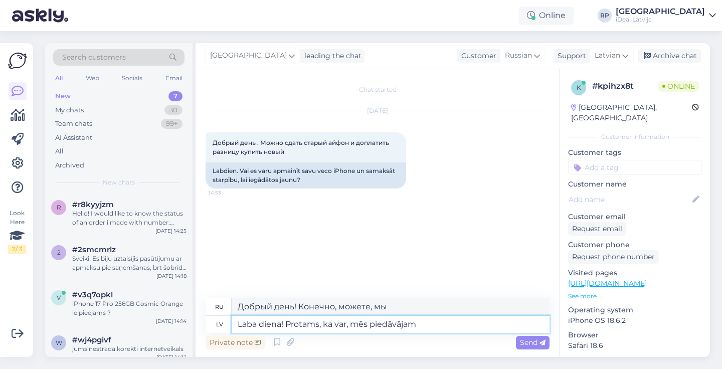
type textarea "Добрый день! Конечно, можете, мы предлагаем."
type textarea "Laba diena! Protams, ka var, mēs piedāvājam šādu"
type textarea "Добрый день! Конечно, можете, мы предлагаем следующее."
type textarea "Laba diena! Protams, ka var, mēs piedāvājam šādu a"
type textarea "Добрый день! Конечно, можете, мы предлагаем следующее приложение."
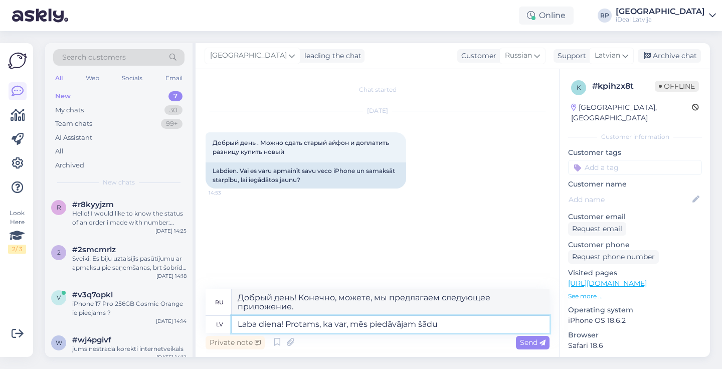
type textarea "Laba diena! Protams, ka var, mēs piedāvājam šādu p"
type textarea "Добрый день! Конечно, можете, мы предлагаем следующее."
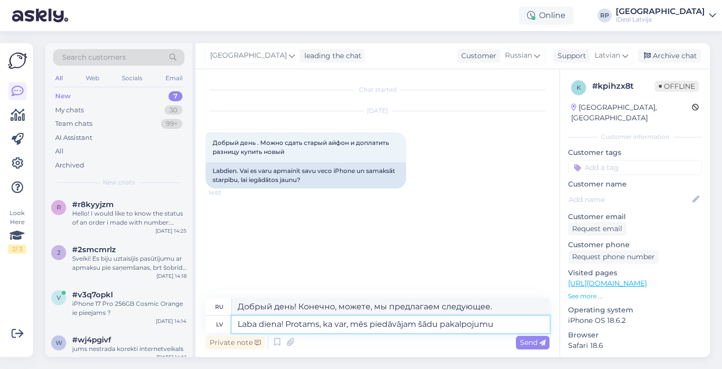
type textarea "Laba diena! Protams, ka var, mēs piedāvājam šādu pakalpojumu"
type textarea "Добрый день! Конечно, можете, мы предлагаем такую ​​услугу."
type textarea "Laba diena! Protams, ka var, mēs piedāvājam šādu pakalpojumu :)"
type textarea "Добрый день! Конечно, можете, у нас есть такая услуга :)"
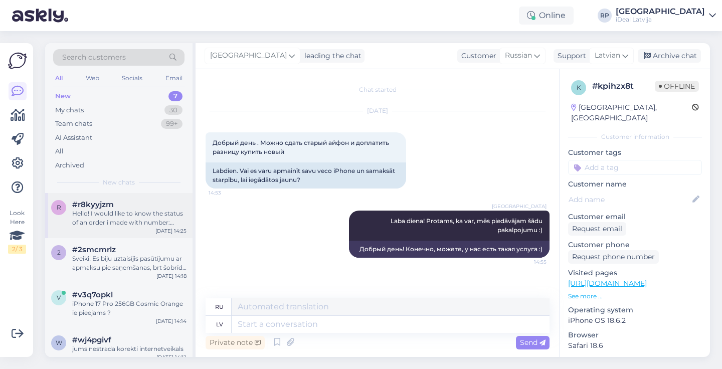
click at [131, 213] on div "Hello! I would like to know the status of an order i made with number: 20000828…" at bounding box center [129, 218] width 114 height 18
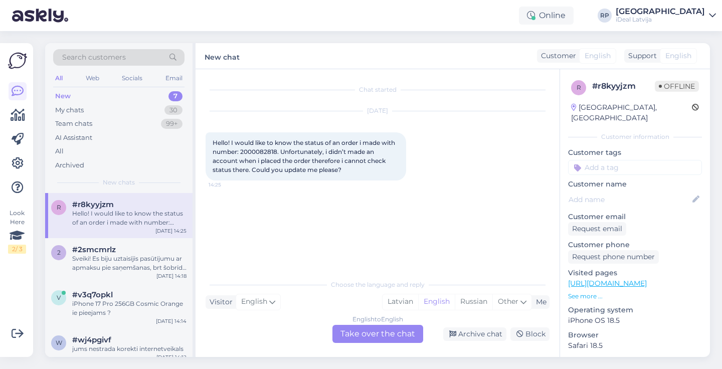
click at [274, 151] on span "Hello! I would like to know the status of an order i made with number: 20000828…" at bounding box center [305, 156] width 184 height 35
click at [279, 147] on div "Hello! I would like to know the status of an order i made with number: 20000828…" at bounding box center [306, 156] width 201 height 48
click at [245, 150] on span "Hello! I would like to know the status of an order i made with number: 20000828…" at bounding box center [305, 156] width 184 height 35
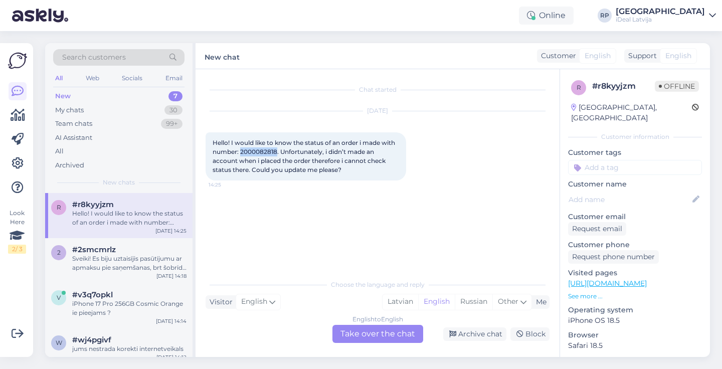
copy span "2000082818"
click at [195, 66] on div "Search customers All Web Socials Email New 7 My chats 30 Team chats 99+ AI Assi…" at bounding box center [120, 200] width 150 height 314
click at [368, 329] on div "English to English Take over the chat" at bounding box center [378, 334] width 91 height 18
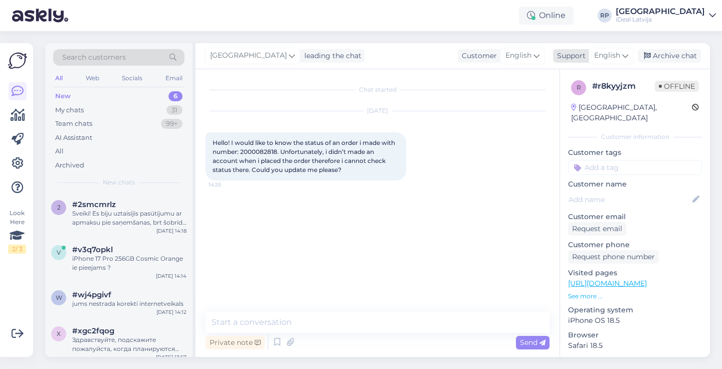
click at [597, 59] on span "English" at bounding box center [607, 55] width 26 height 11
click at [578, 101] on link "Latvian" at bounding box center [594, 100] width 110 height 16
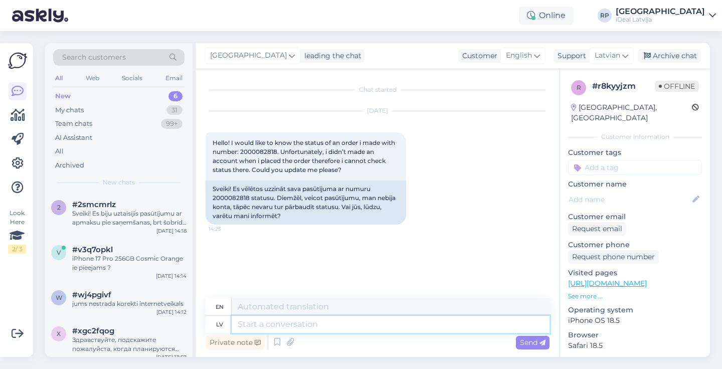
click at [365, 322] on textarea at bounding box center [391, 324] width 318 height 17
paste textarea "Labdien! Paldies par Jūsu pasūtījumu iPhone 17 Pro Max. Ierīču pieejamība šobrī…"
type textarea "Labdien! Paldies par Jūsu pasūtījumu iPhone 17 Pro Max. Ierīču pieejamība šobrī…"
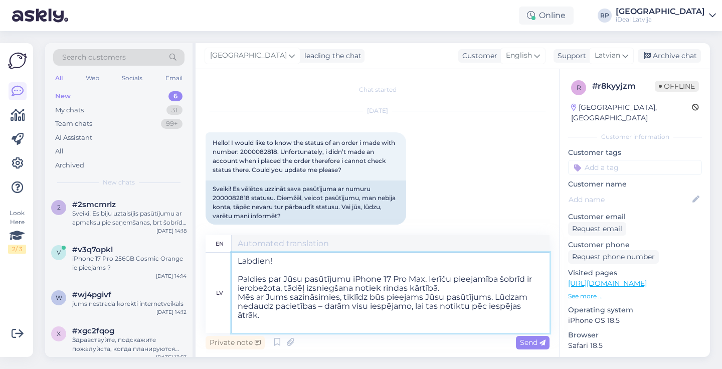
type textarea "Hello! Thank you for your order for the iPhone 17 Pro Max. The availability of …"
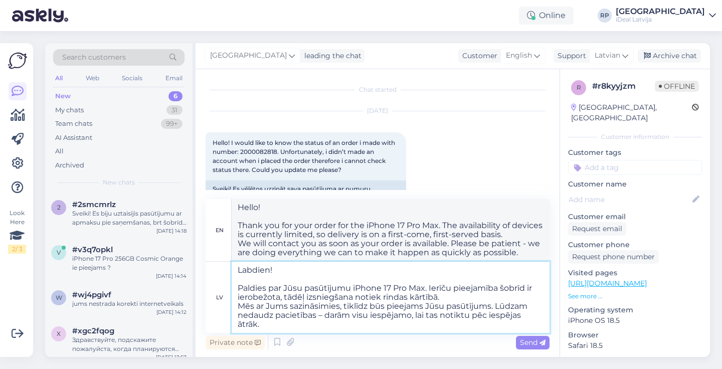
click at [239, 289] on textarea "Labdien! Paldies par Jūsu pasūtījumu iPhone 17 Pro Max. Ierīču pieejamība šobrī…" at bounding box center [391, 297] width 318 height 71
type textarea "Labdien! Paldies par Jūsu pasūtījumu iPhone 17 Pro Max. Ierīču pieejamība šobrī…"
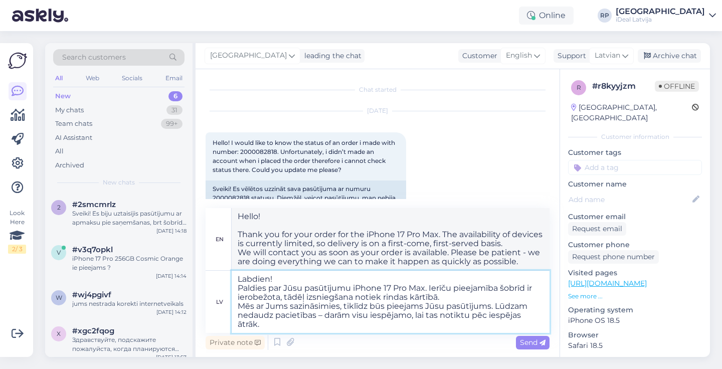
type textarea "Hello! Thank you for your order for the iPhone 17 Pro Max. The availability of …"
drag, startPoint x: 352, startPoint y: 286, endPoint x: 425, endPoint y: 285, distance: 73.2
click at [426, 285] on textarea "Labdien! Paldies par Jūsu pasūtījumu iPhone 17 Pro Max. Ierīču pieejamība šobrī…" at bounding box center [391, 302] width 318 height 62
type textarea "Labdien! Paldies par Jūsu pasūtījumu . Ierīču pieejamība šobrīd ir ierobežota, …"
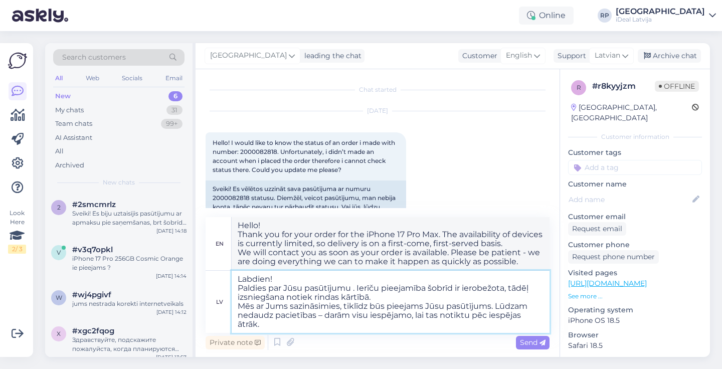
type textarea "Hello! Thank you for your order. The availability of devices is currently limit…"
type textarea "Labdien! Paldies par Jūsu pasūtījumu AirPods Pro 3. Ierīču pieejamība šobrīd ir…"
type textarea "Hello! Thank you for your order for AirPods Pro 3. Availability is currently li…"
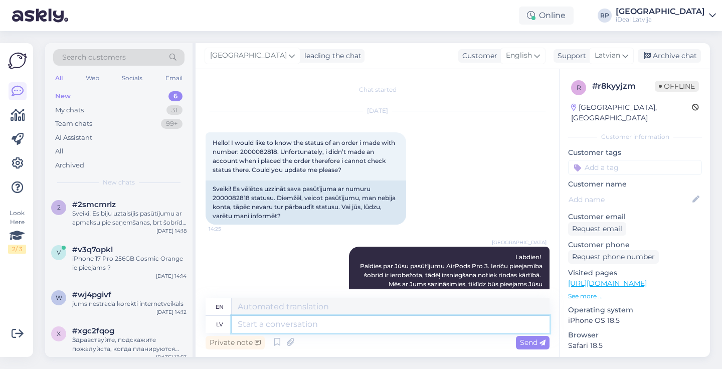
scroll to position [106, 0]
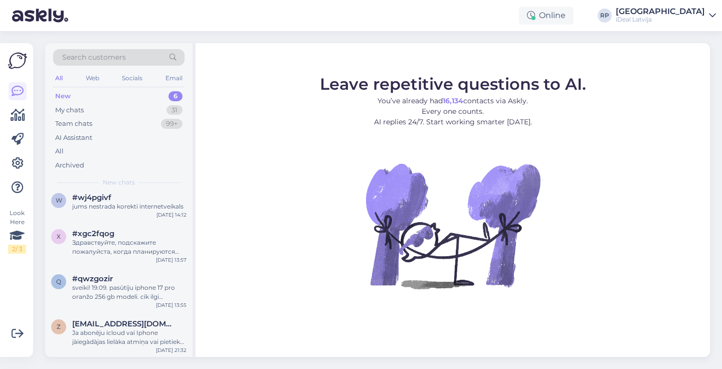
scroll to position [96, 0]
click at [134, 206] on div "jums nestrada korekti internetveikals" at bounding box center [129, 207] width 114 height 9
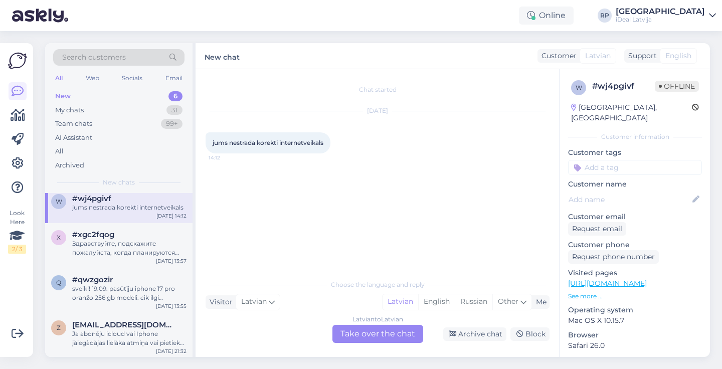
click at [383, 333] on div "Latvian to Latvian Take over the chat" at bounding box center [378, 334] width 91 height 18
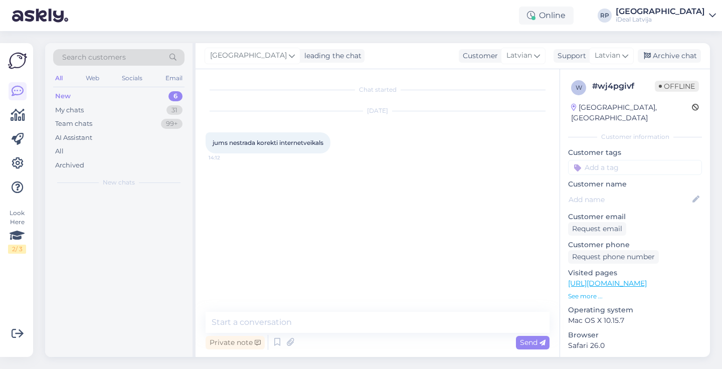
scroll to position [0, 0]
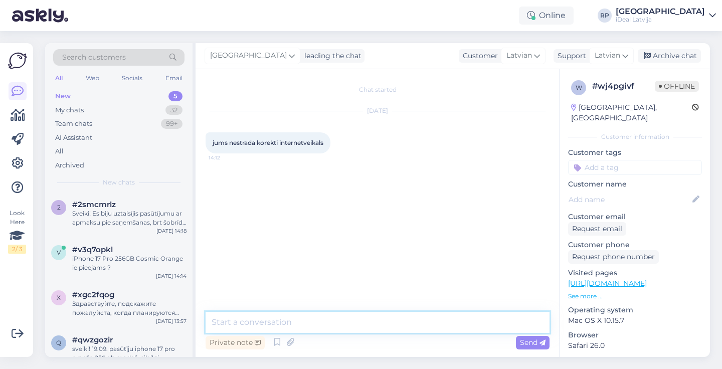
click at [298, 316] on textarea at bounding box center [378, 322] width 344 height 21
type textarea "Sveiki! Paldies par informāciju, nodosim tehniskajai nodaļai"
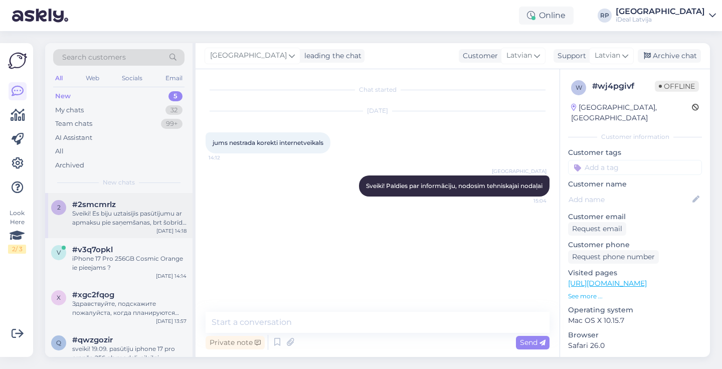
click at [125, 229] on div "2 #2smcmrlz Sveiki! Es biju uztaisījis pasūtījumu ar apmaksu pie saņemšanas, br…" at bounding box center [118, 215] width 147 height 45
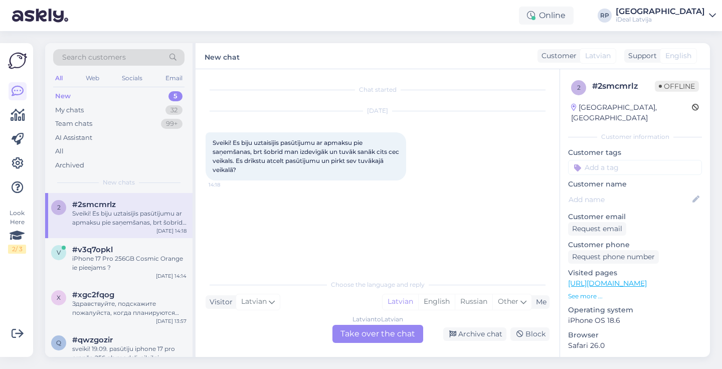
click at [377, 328] on div "Latvian to Latvian Take over the chat" at bounding box center [378, 334] width 91 height 18
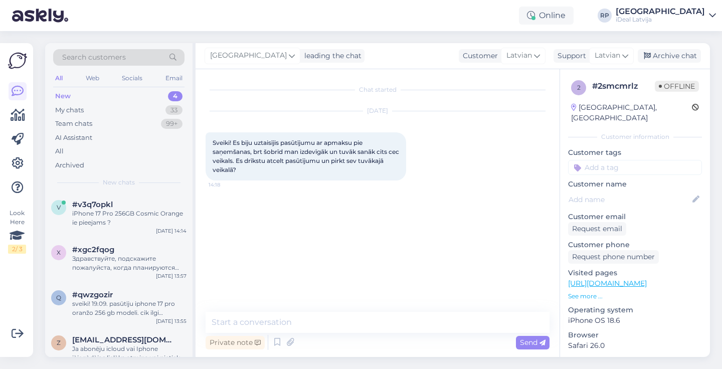
click at [372, 309] on div "Chat started Sep 23 2025 Sveiki! Es biju uztaisījis pasūtījumu ar apmaksu pie s…" at bounding box center [378, 213] width 364 height 288
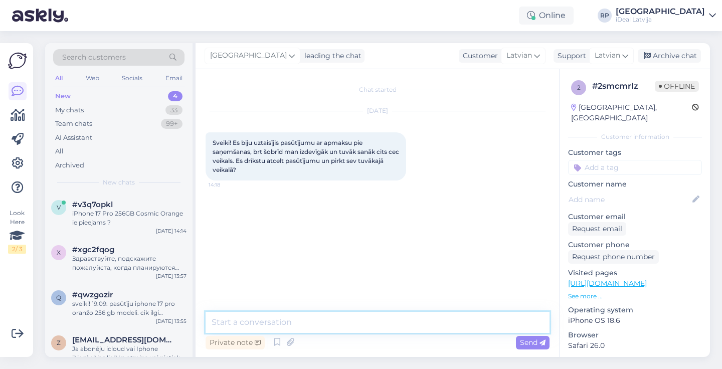
click at [357, 322] on textarea at bounding box center [378, 322] width 344 height 21
type textarea "Sveiki! Atsūties pasūtījuma numuru"
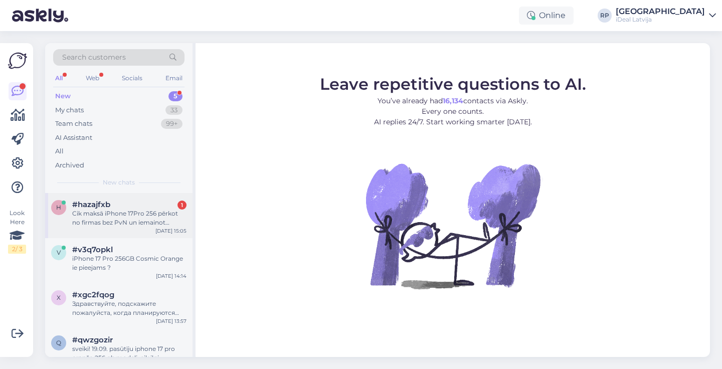
click at [127, 205] on div "#hazajfxb 1" at bounding box center [129, 204] width 114 height 9
click at [127, 220] on div "Cik maksā iPhone 17Pro 256 pērkot no firmas bez PvN un iemainot iPhone 16 Pro 2…" at bounding box center [129, 218] width 114 height 18
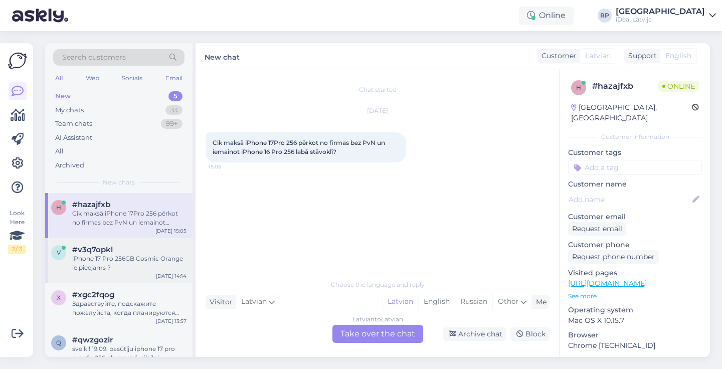
click at [139, 247] on div "#v3q7opkl" at bounding box center [129, 249] width 114 height 9
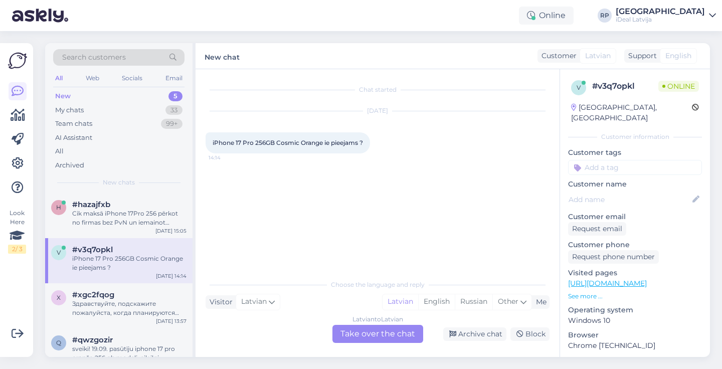
click at [383, 341] on div "Latvian to Latvian Take over the chat" at bounding box center [378, 334] width 91 height 18
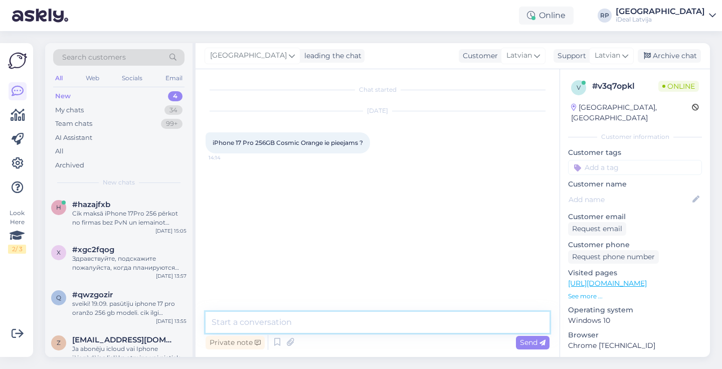
click at [293, 317] on textarea at bounding box center [378, 322] width 344 height 21
paste textarea "Labdien! Paldies par Jūsu pasūtījumu iPhone 17 Pro Max. Ierīču pieejamība šobrī…"
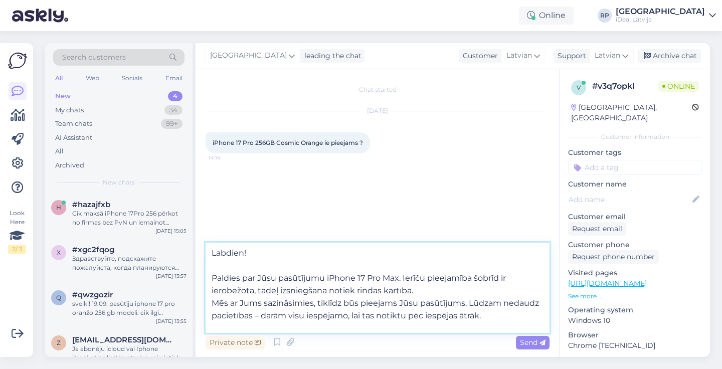
click at [400, 277] on textarea "Labdien! Paldies par Jūsu pasūtījumu iPhone 17 Pro Max. Ierīču pieejamība šobrī…" at bounding box center [378, 288] width 344 height 90
click at [212, 273] on textarea "Labdien! Paldies par Jūsu pasūtījumu iPhone 17 Pro. Ierīču pieejamība šobrīd ir…" at bounding box center [378, 288] width 344 height 90
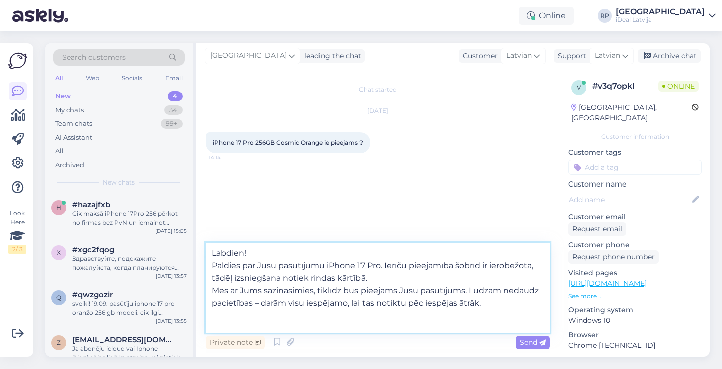
scroll to position [0, 0]
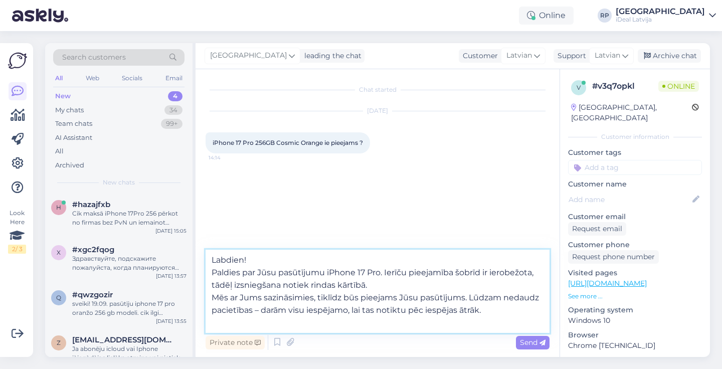
click at [318, 328] on textarea "Labdien! Paldies par Jūsu pasūtījumu iPhone 17 Pro. Ierīču pieejamība šobrīd ir…" at bounding box center [378, 291] width 344 height 83
type textarea "Labdien! Paldies par Jūsu pasūtījumu iPhone 17 Pro. Ierīču pieejamība šobrīd ir…"
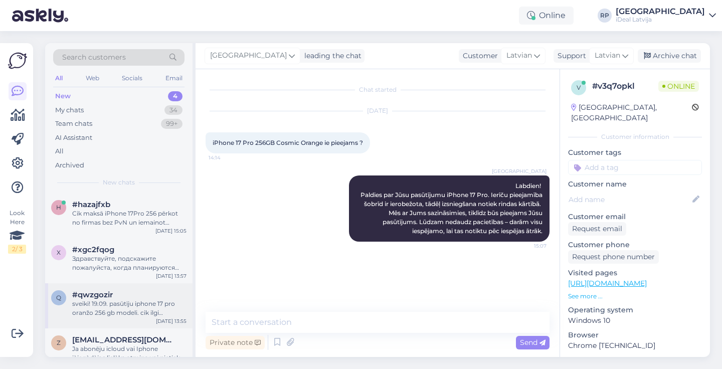
click at [105, 304] on div "sveiki! 19.09. pasūtīju iphone 17 pro oranžo 256 gb modeli. cik ilgi (aptuveni)…" at bounding box center [129, 308] width 114 height 18
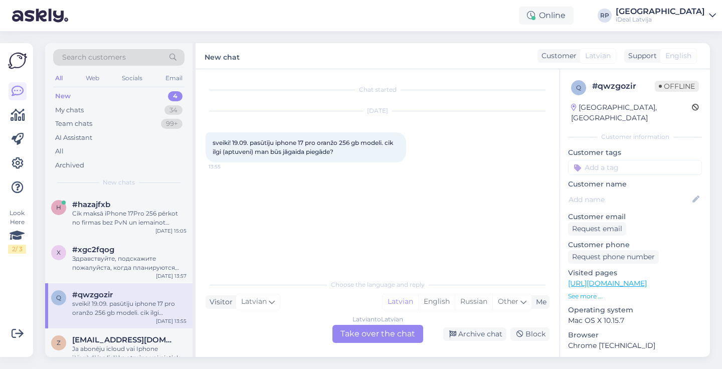
click at [368, 334] on div "Latvian to Latvian Take over the chat" at bounding box center [378, 334] width 91 height 18
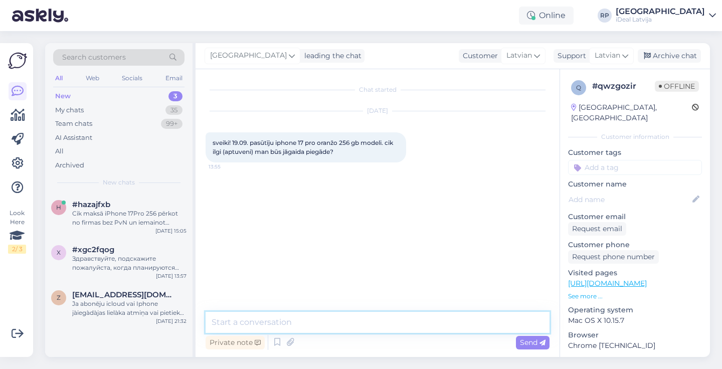
click at [361, 325] on textarea at bounding box center [378, 322] width 344 height 21
paste textarea "Labdien! Paldies par Jūsu pasūtījumu iPhone 17 Pro Max. Ierīču pieejamība šobrī…"
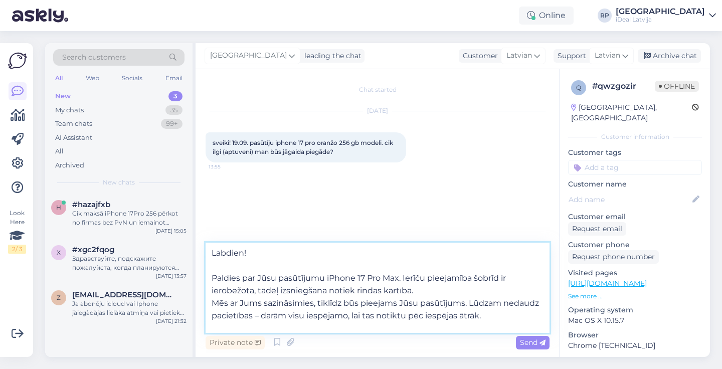
click at [216, 274] on textarea "Labdien! Paldies par Jūsu pasūtījumu iPhone 17 Pro Max. Ierīču pieejamība šobrī…" at bounding box center [378, 288] width 344 height 90
click at [395, 279] on textarea "Labdien! Paldies par Jūsu pasūtījumu iPhone 17 Pro Max. Ierīču pieejamība šobrī…" at bounding box center [378, 288] width 344 height 90
click at [210, 276] on textarea "Labdien! Paldies par Jūsu pasūtījumu iPhone 17 Pro. Ierīču pieejamība šobrīd ir…" at bounding box center [378, 288] width 344 height 90
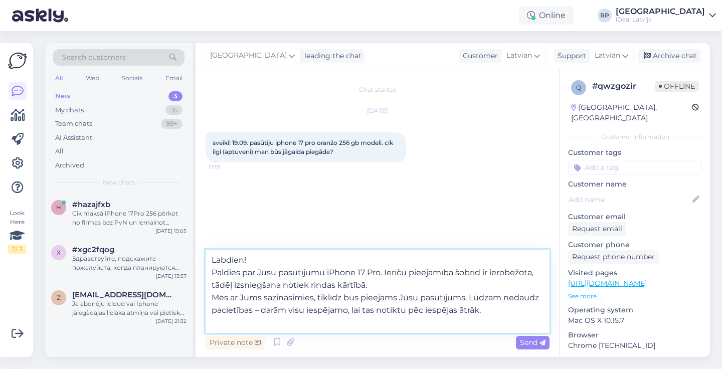
click at [218, 326] on textarea "Labdien! Paldies par Jūsu pasūtījumu iPhone 17 Pro. Ierīču pieejamība šobrīd ir…" at bounding box center [378, 291] width 344 height 83
type textarea "Labdien! Paldies par Jūsu pasūtījumu iPhone 17 Pro. Ierīču pieejamība šobrīd ir…"
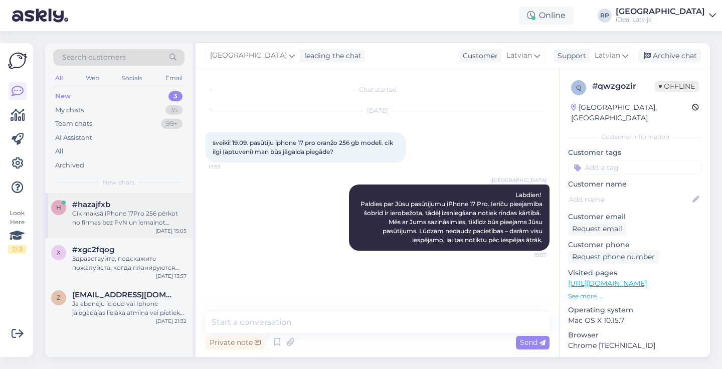
click at [113, 223] on div "Cik maksā iPhone 17Pro 256 pērkot no firmas bez PvN un iemainot iPhone 16 Pro 2…" at bounding box center [129, 218] width 114 height 18
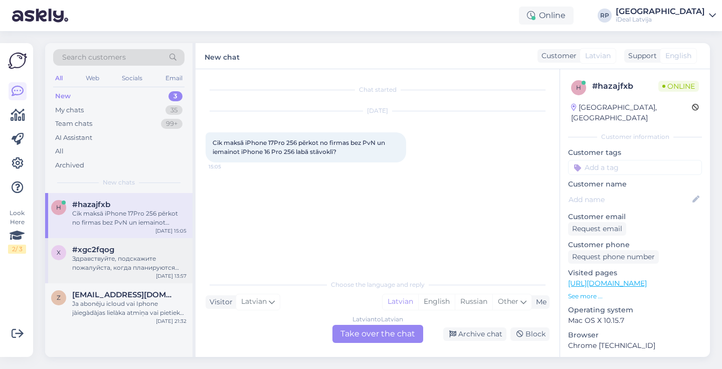
click at [132, 265] on div "Здравствуйте, подскажите пожалуйста, когда планируются поставки новых айфонов?" at bounding box center [129, 263] width 114 height 18
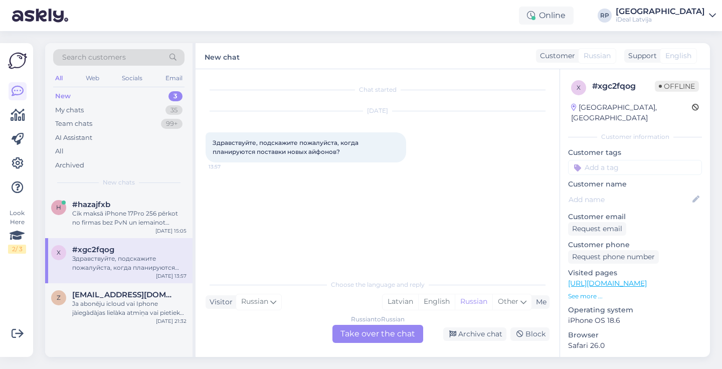
click at [387, 336] on div "Russian to Russian Take over the chat" at bounding box center [378, 334] width 91 height 18
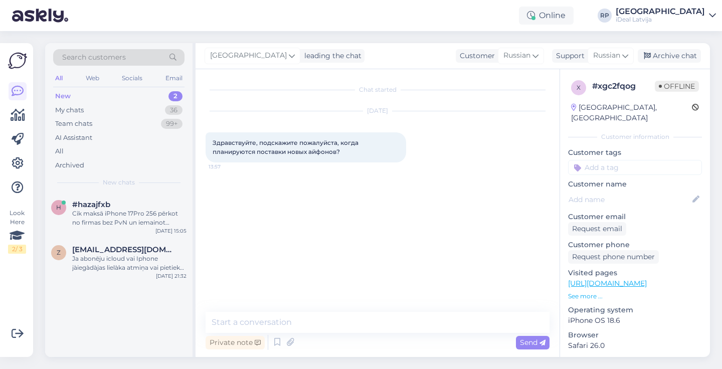
click at [620, 47] on div "Riga plaza leading the chat Customer Russian Support Russian Archive chat" at bounding box center [453, 56] width 515 height 26
click at [609, 58] on span "Russian" at bounding box center [606, 55] width 27 height 11
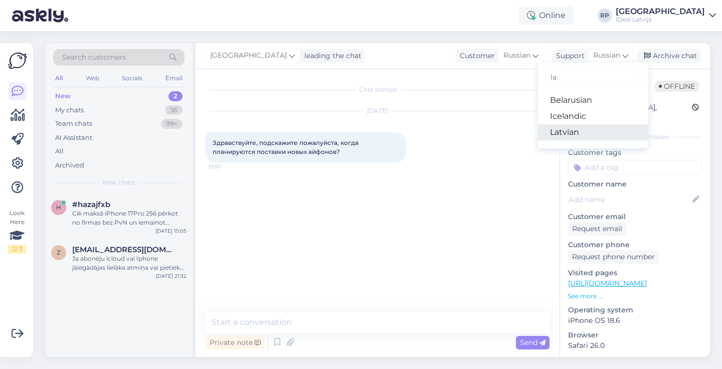
type input "la"
click at [584, 126] on link "Latvian" at bounding box center [593, 132] width 110 height 16
